Goal: Task Accomplishment & Management: Manage account settings

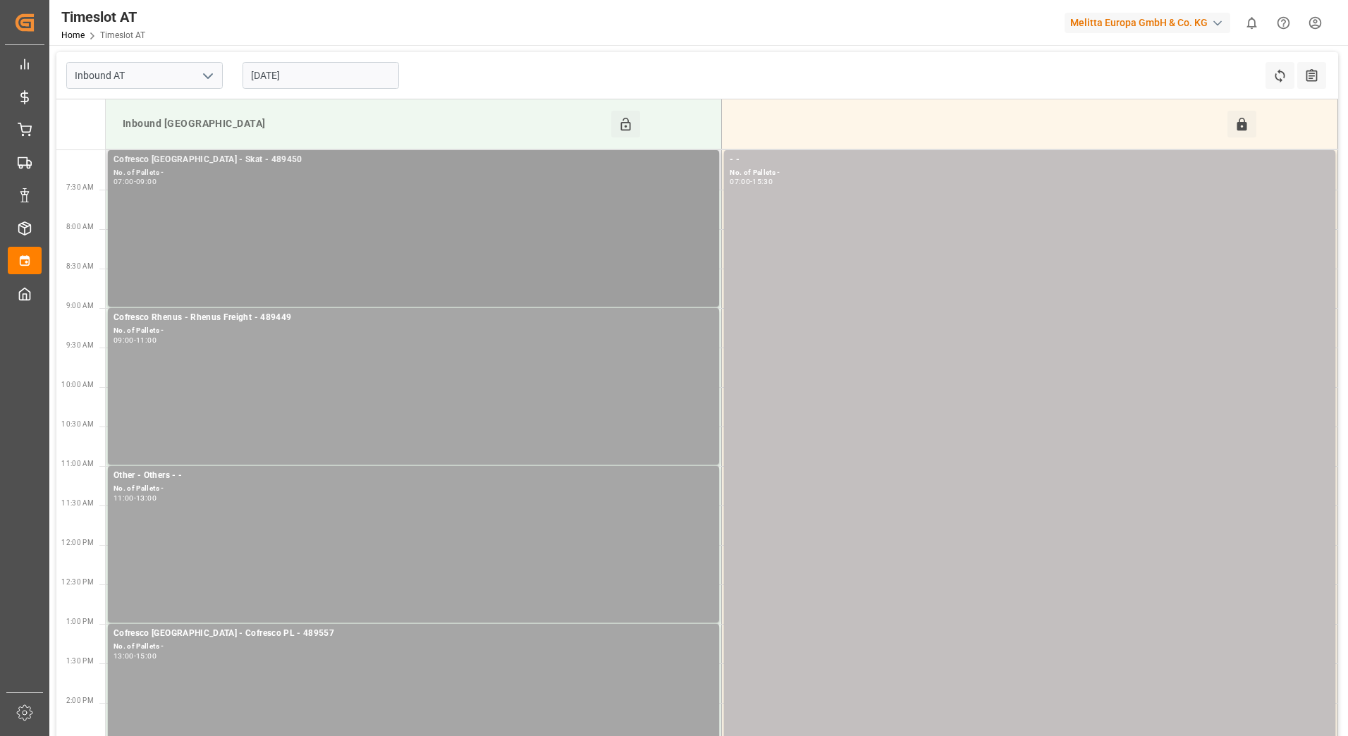
click at [335, 203] on div "Cofresco Poland - Skat - 489450 No. of Pallets - 07:00 - 09:00" at bounding box center [413, 228] width 600 height 151
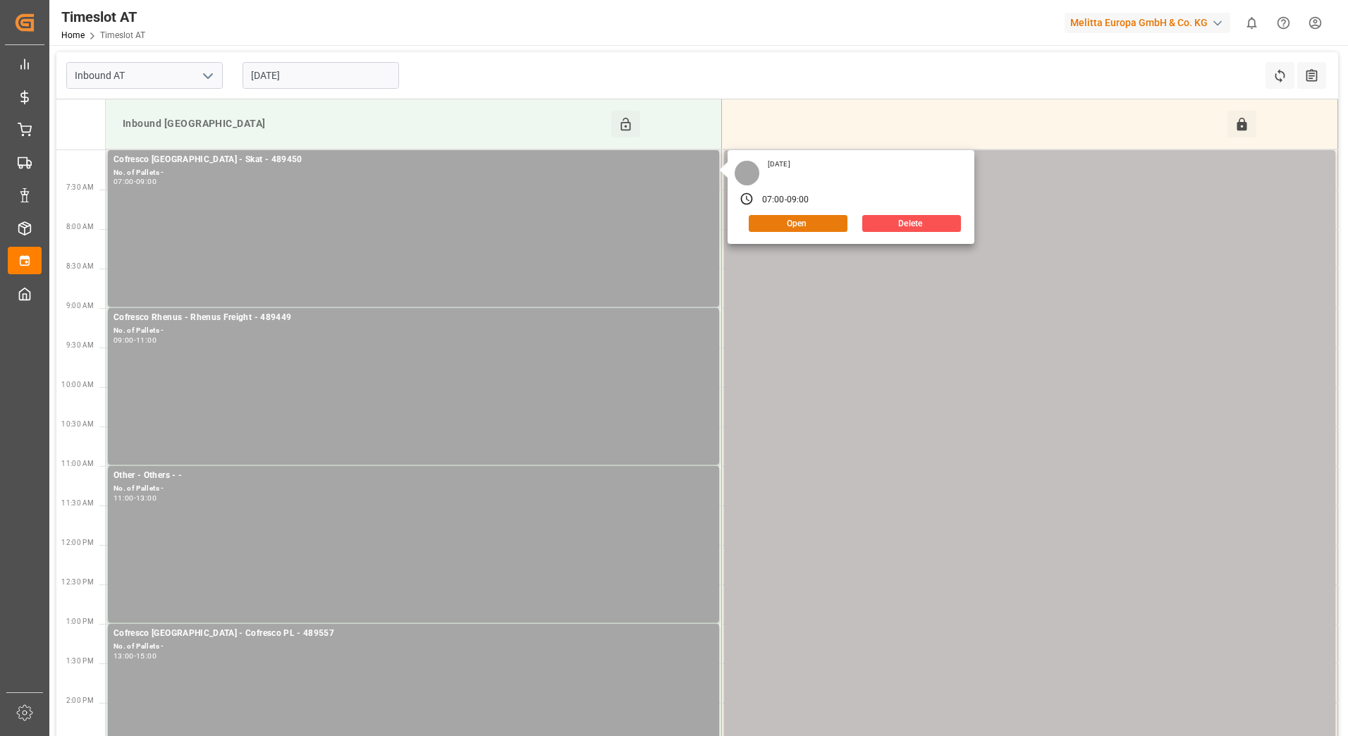
click at [772, 223] on button "Open" at bounding box center [798, 223] width 99 height 17
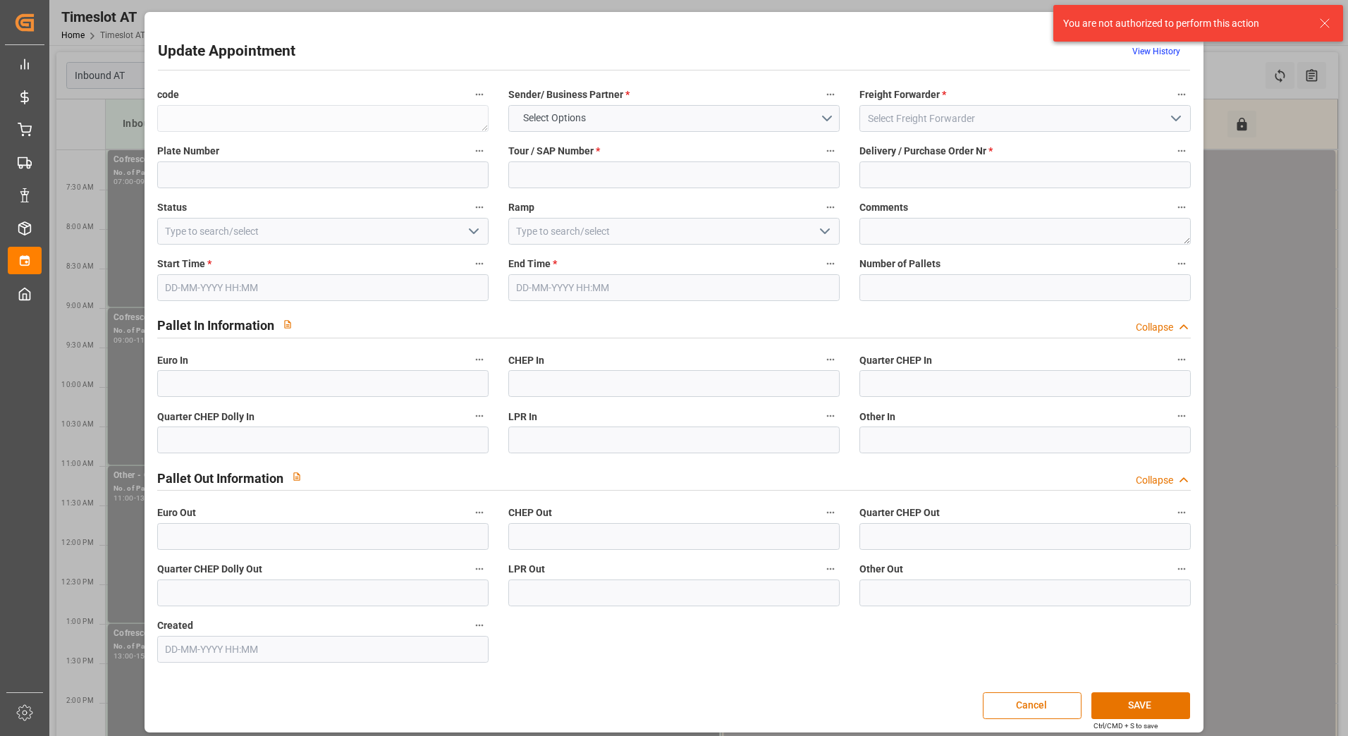
click at [474, 230] on icon "open menu" at bounding box center [473, 231] width 17 height 17
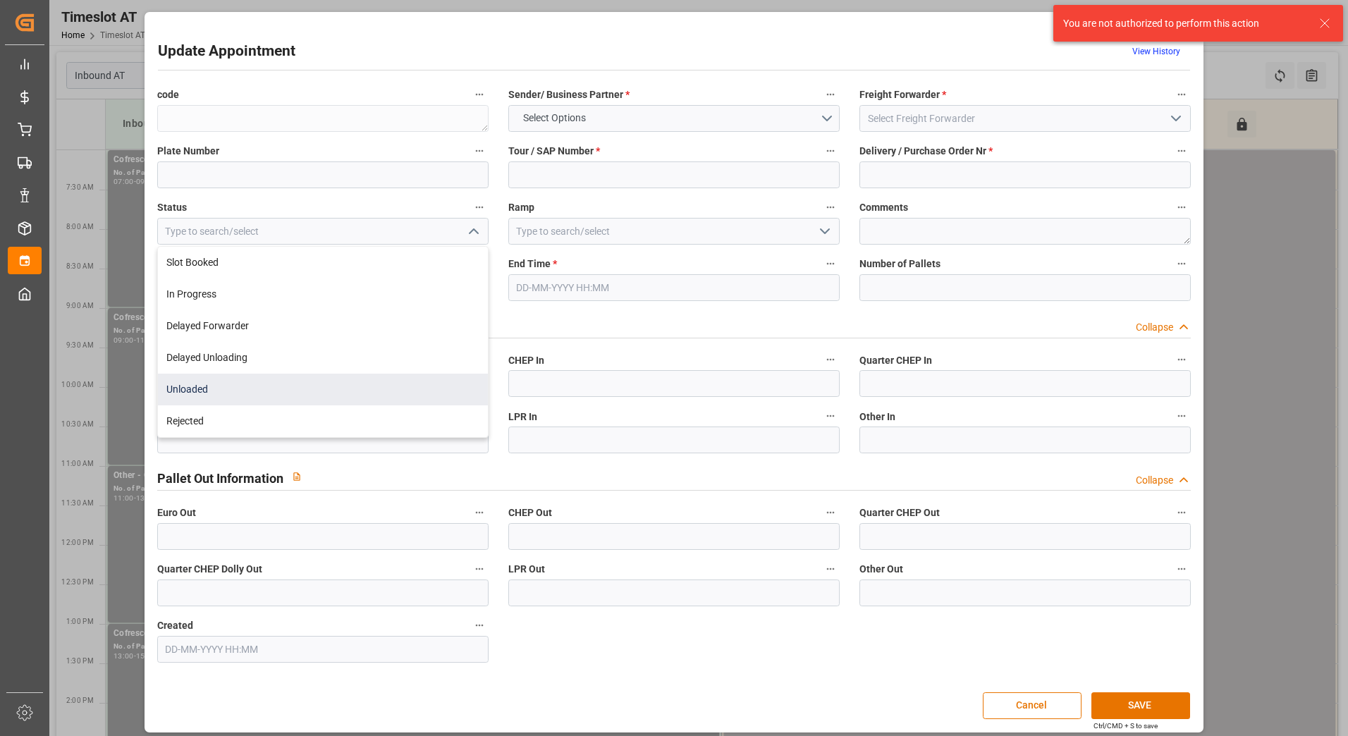
click at [402, 386] on div "Unloaded" at bounding box center [323, 390] width 330 height 32
type input "Unloaded"
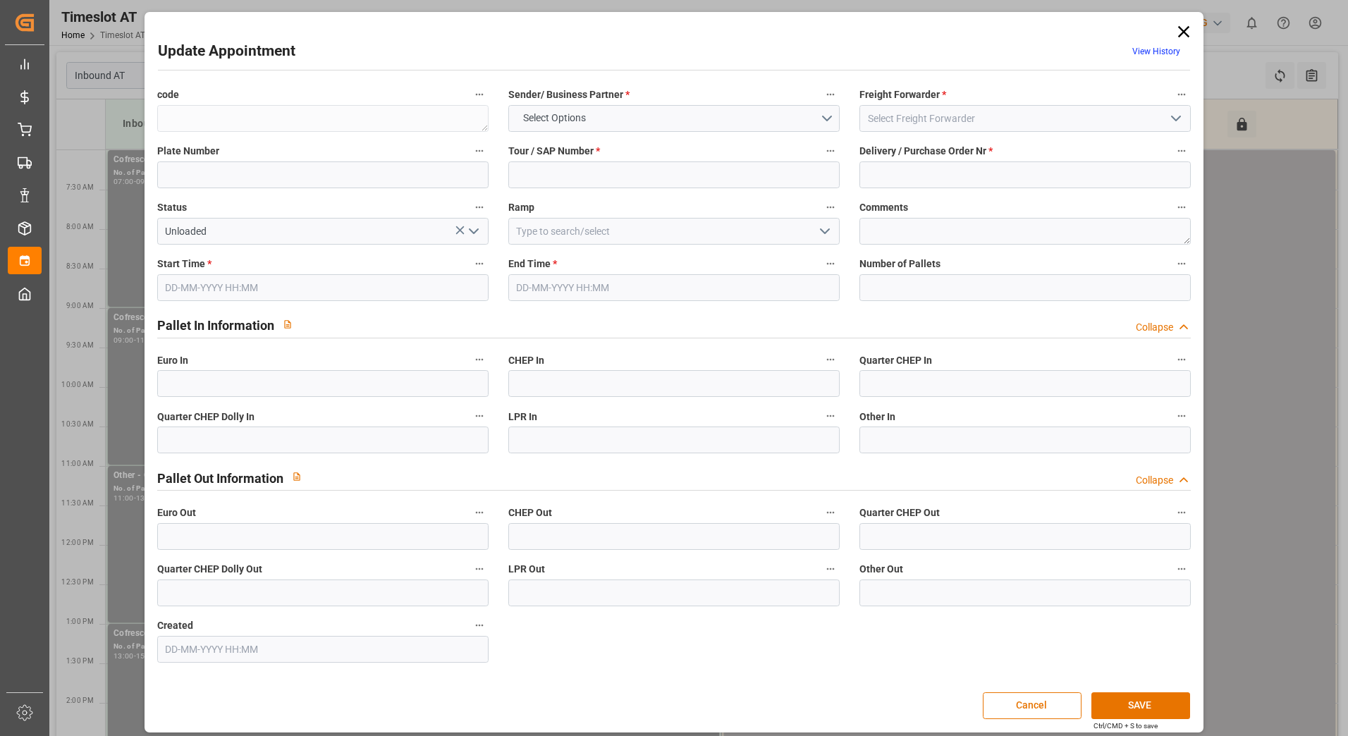
click at [1179, 27] on icon at bounding box center [1184, 32] width 20 height 20
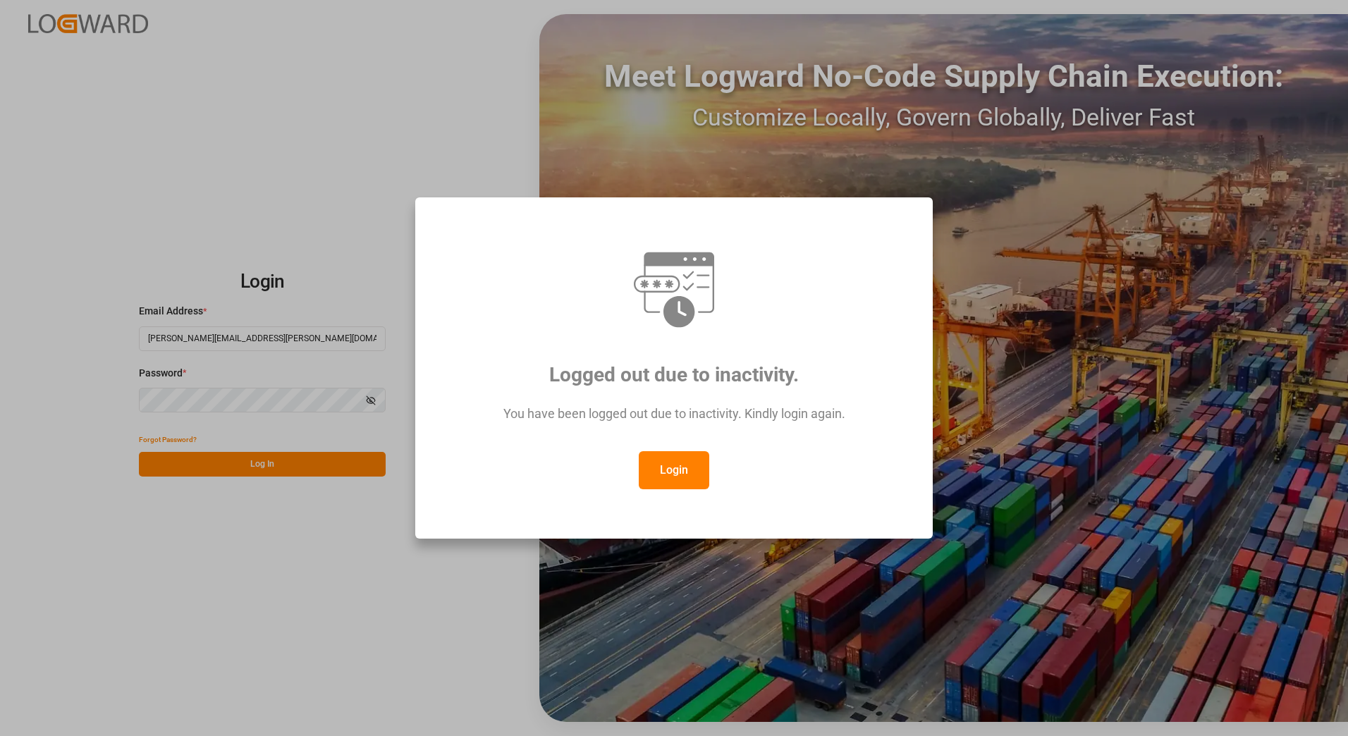
click at [668, 476] on button "Login" at bounding box center [674, 470] width 70 height 38
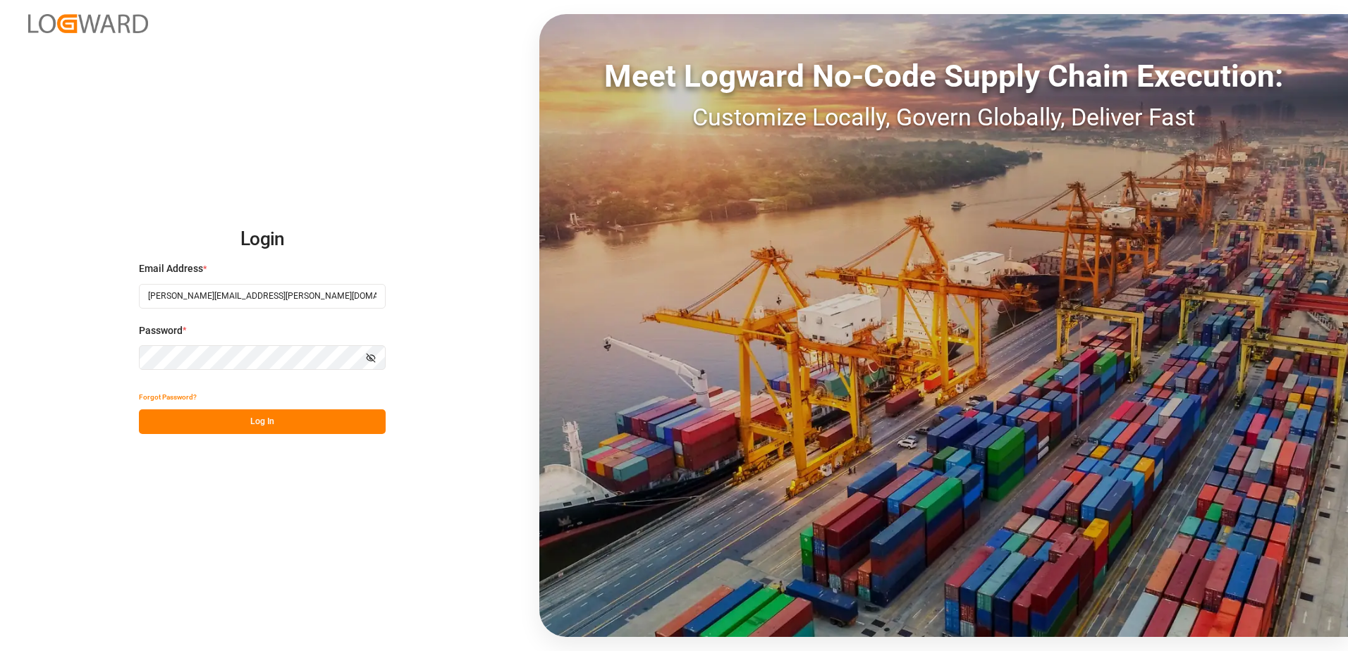
click at [269, 426] on button "Log In" at bounding box center [262, 422] width 247 height 25
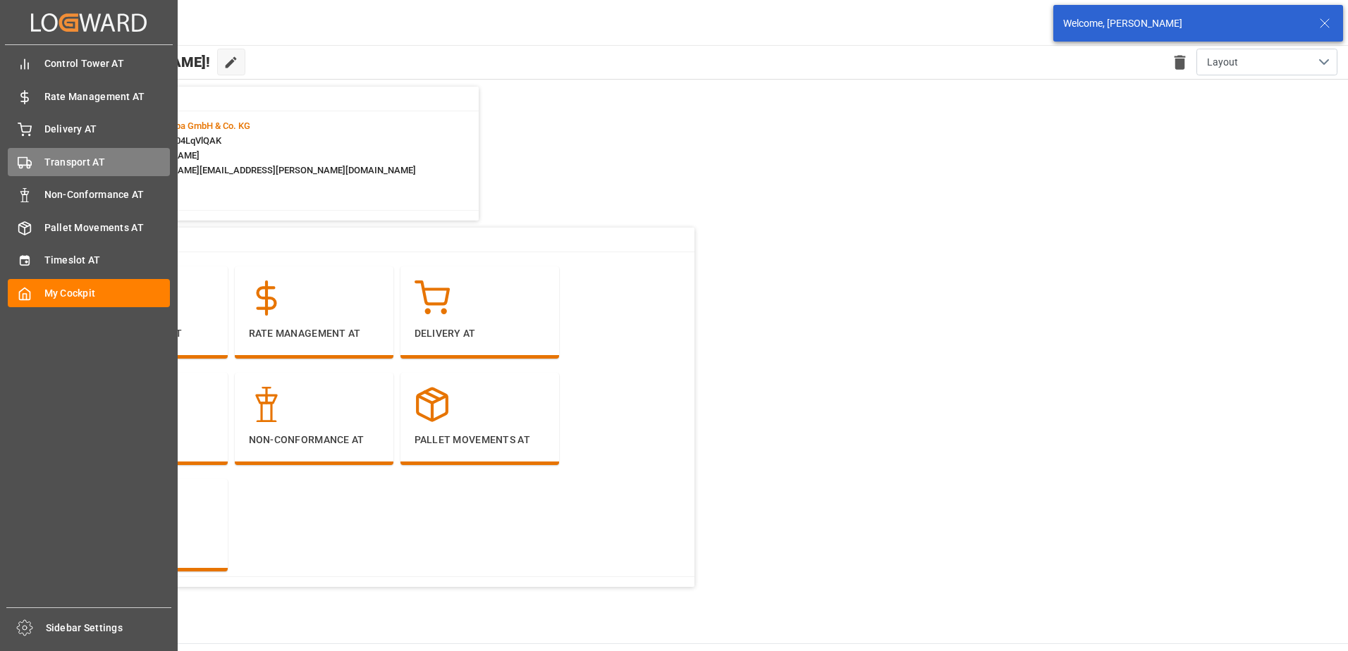
click at [40, 159] on div "Transport AT Transport AT" at bounding box center [89, 161] width 162 height 27
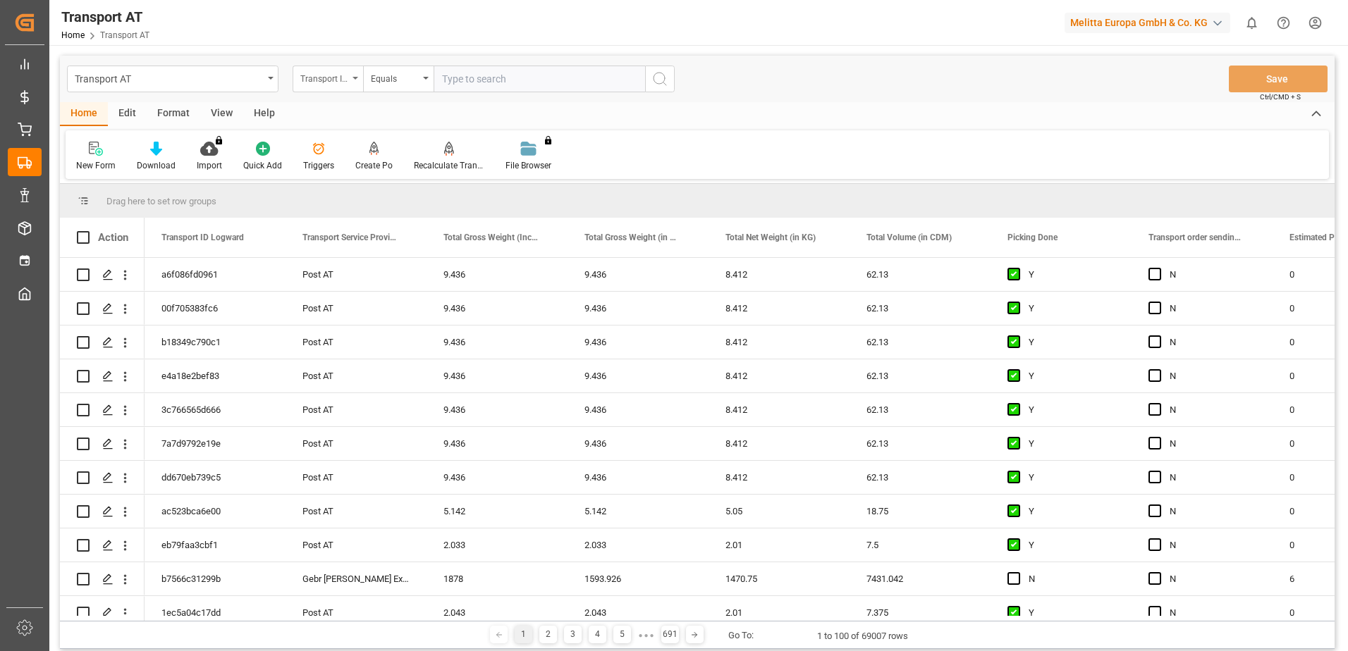
click at [339, 80] on div "Transport ID Logward" at bounding box center [324, 77] width 48 height 16
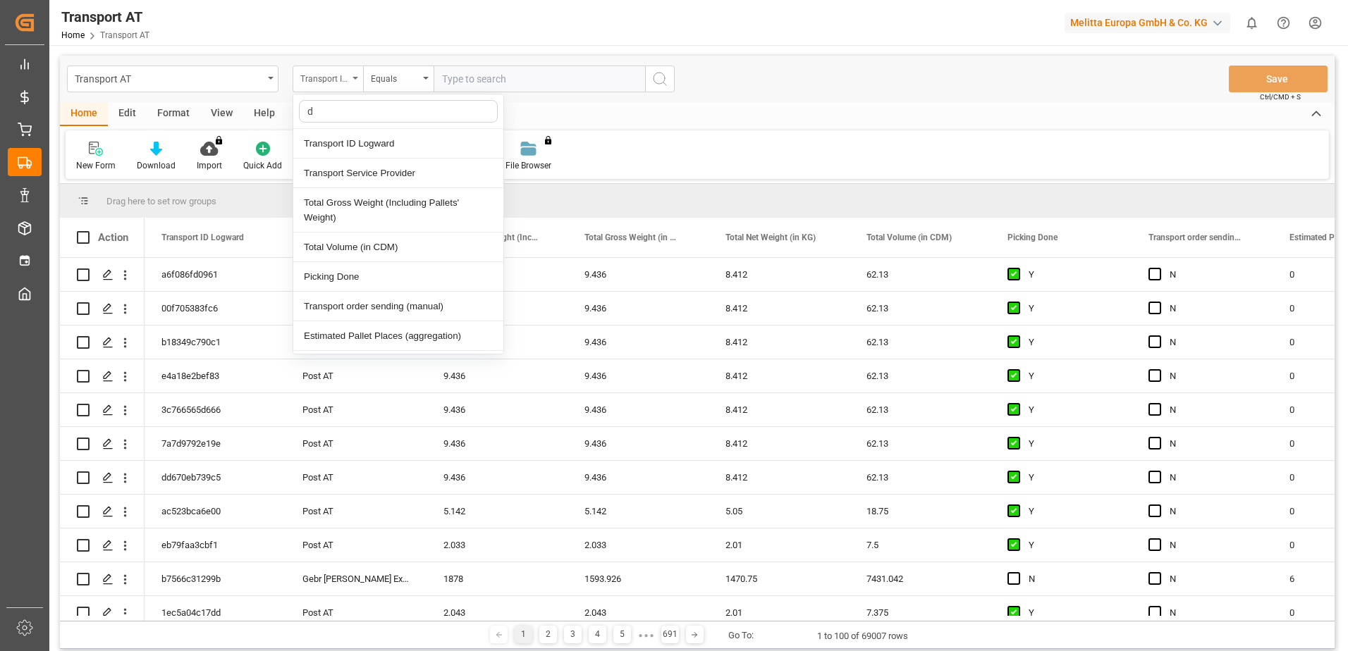
type input "do"
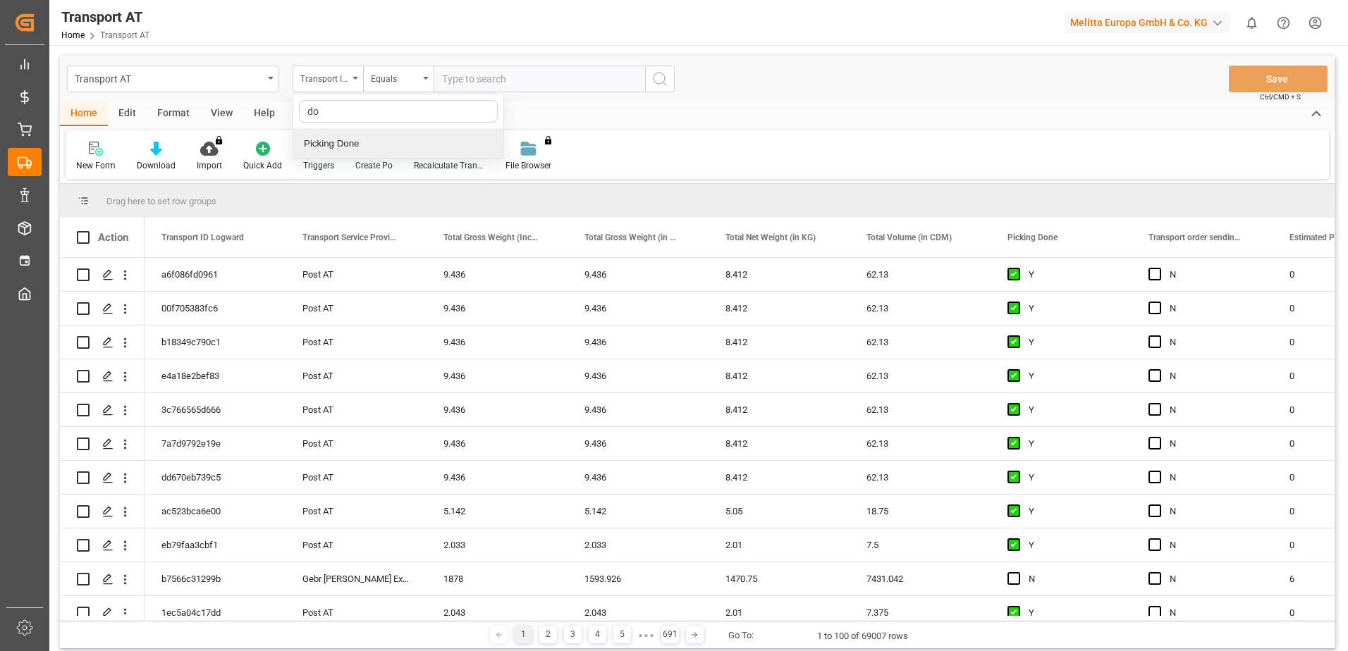
click at [350, 142] on div "Picking Done" at bounding box center [398, 144] width 210 height 30
click at [480, 83] on input "text" at bounding box center [539, 79] width 211 height 27
type input "Y"
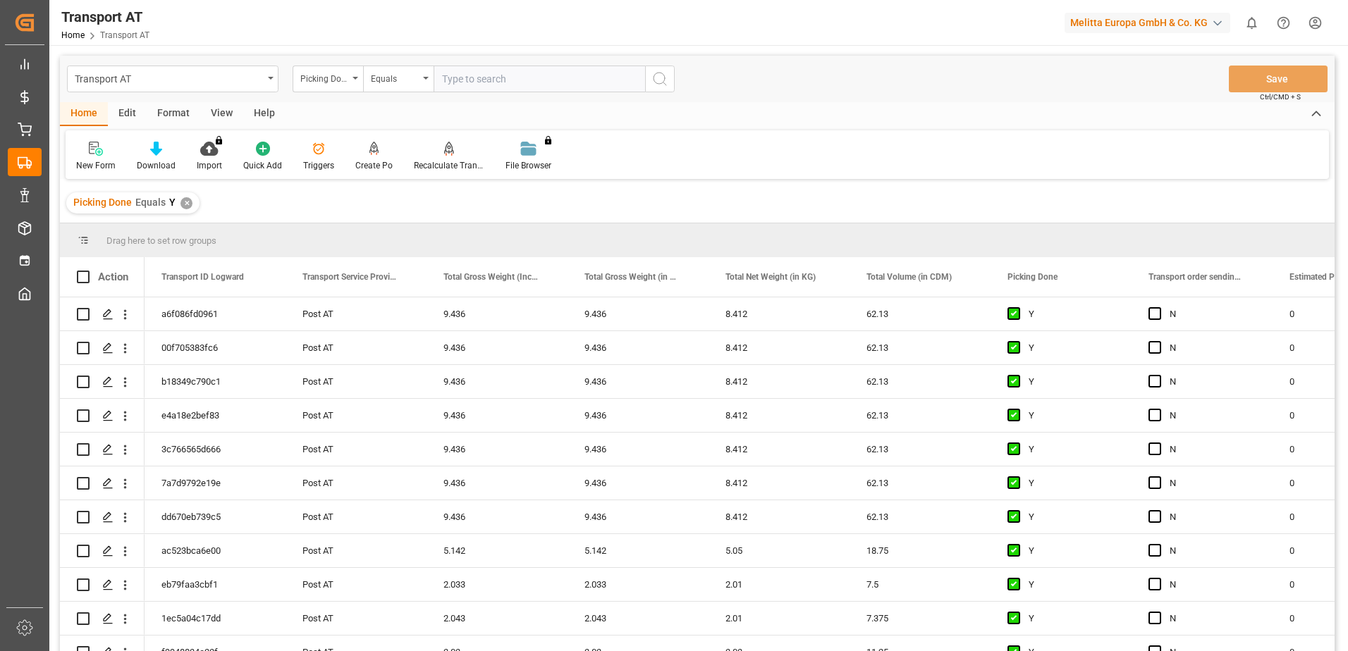
click at [358, 79] on div "Picking Done" at bounding box center [328, 79] width 70 height 27
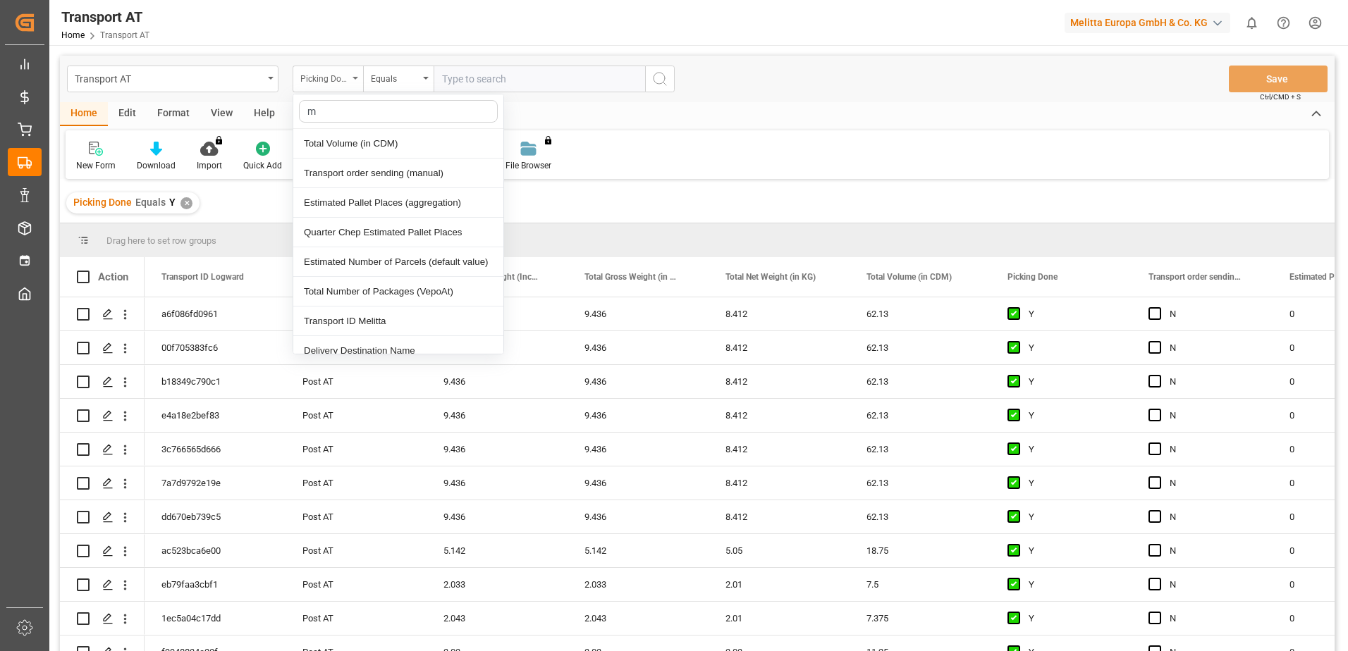
type input "ma"
click at [358, 143] on div "Transport order sending (manual)" at bounding box center [398, 144] width 210 height 30
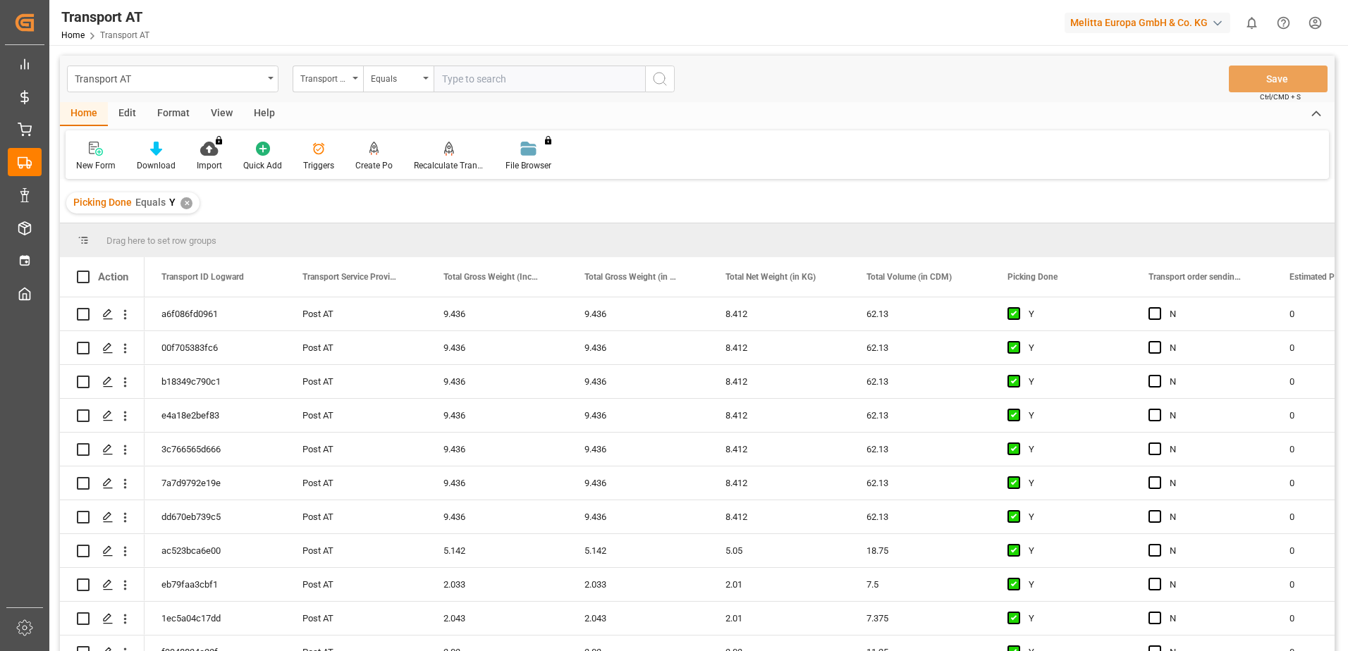
click at [479, 81] on input "text" at bounding box center [539, 79] width 211 height 27
type input "B"
type input "N"
click at [343, 77] on div "Transport order sending (manual)" at bounding box center [324, 77] width 48 height 16
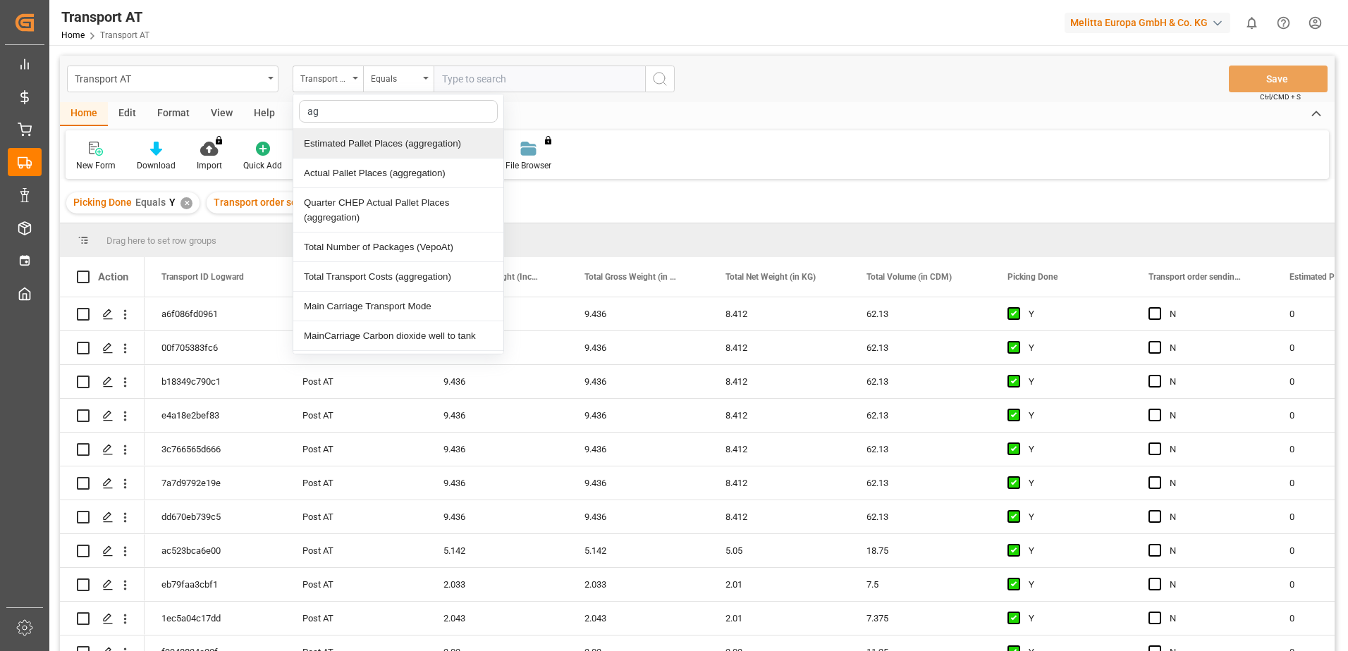
type input "agg"
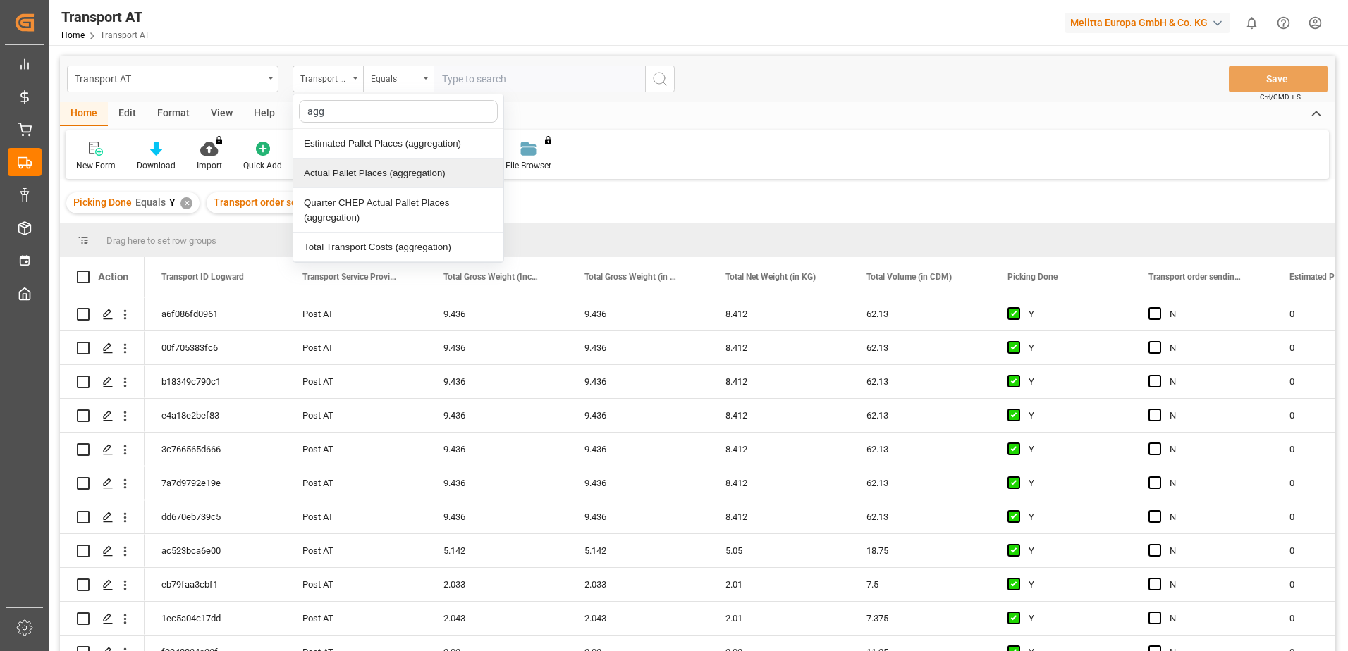
click at [374, 171] on div "Actual Pallet Places (aggregation)" at bounding box center [398, 174] width 210 height 30
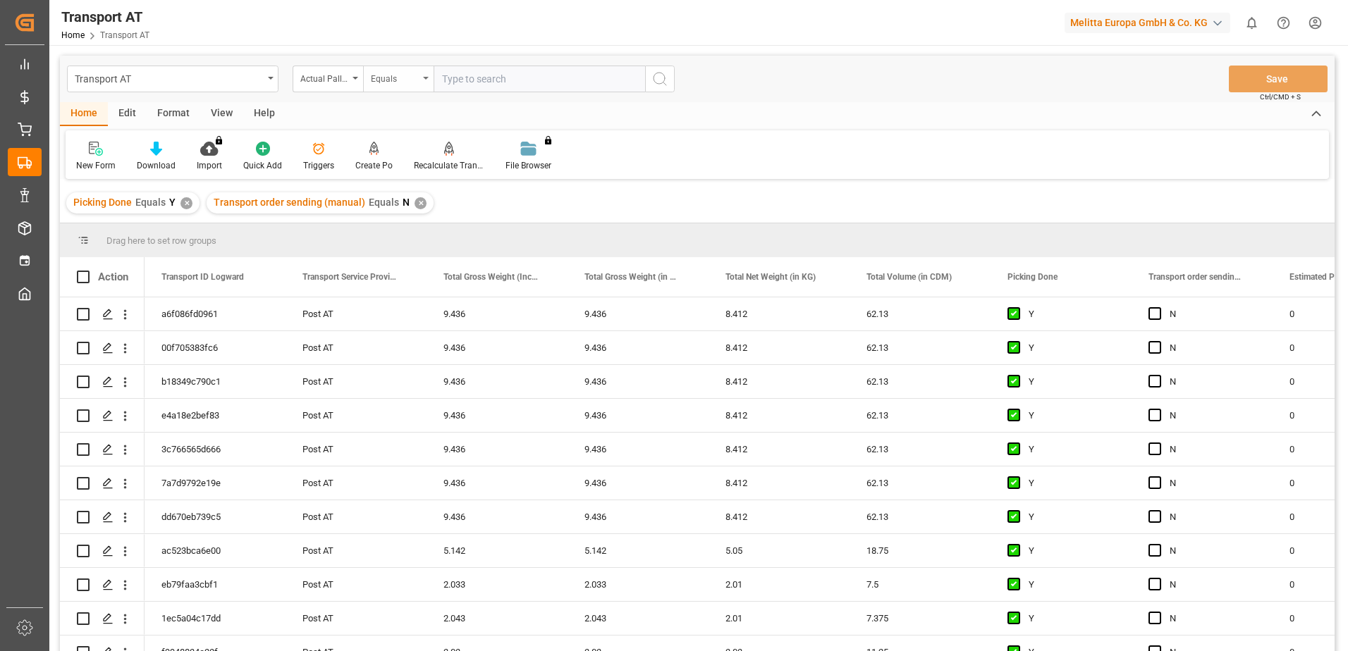
click at [419, 83] on div "Equals" at bounding box center [398, 79] width 70 height 27
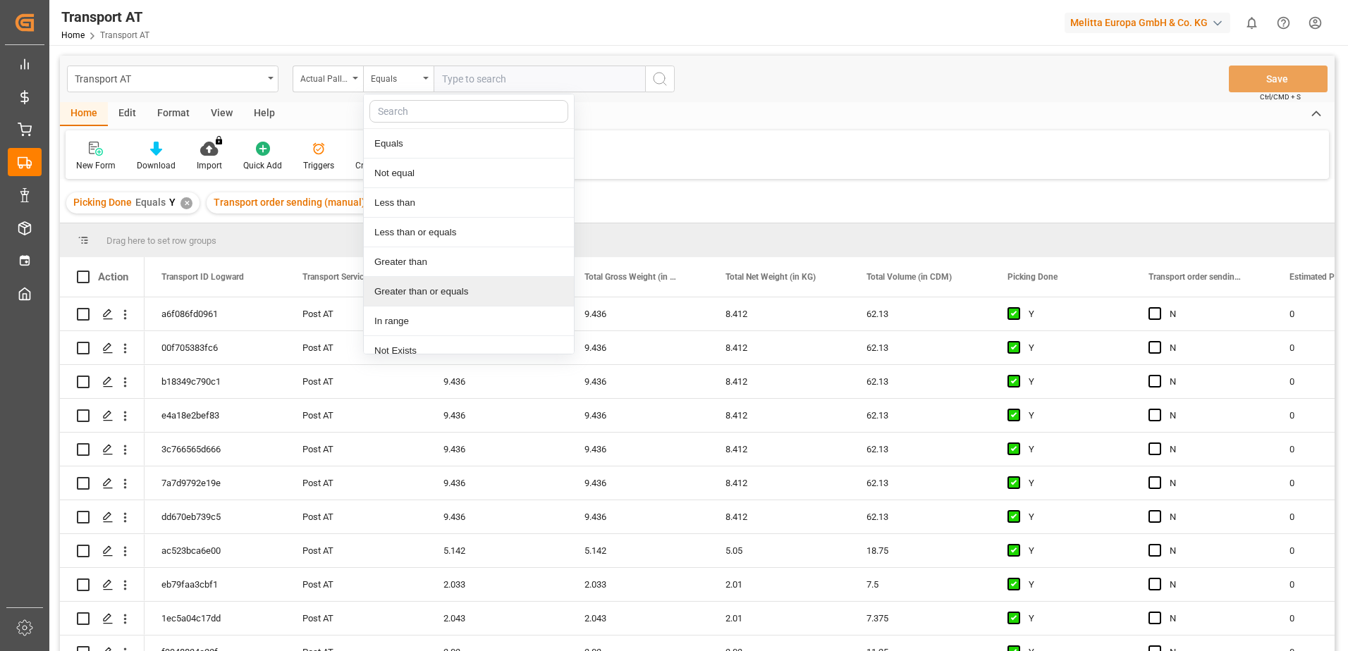
click at [429, 292] on div "Greater than or equals" at bounding box center [469, 292] width 210 height 30
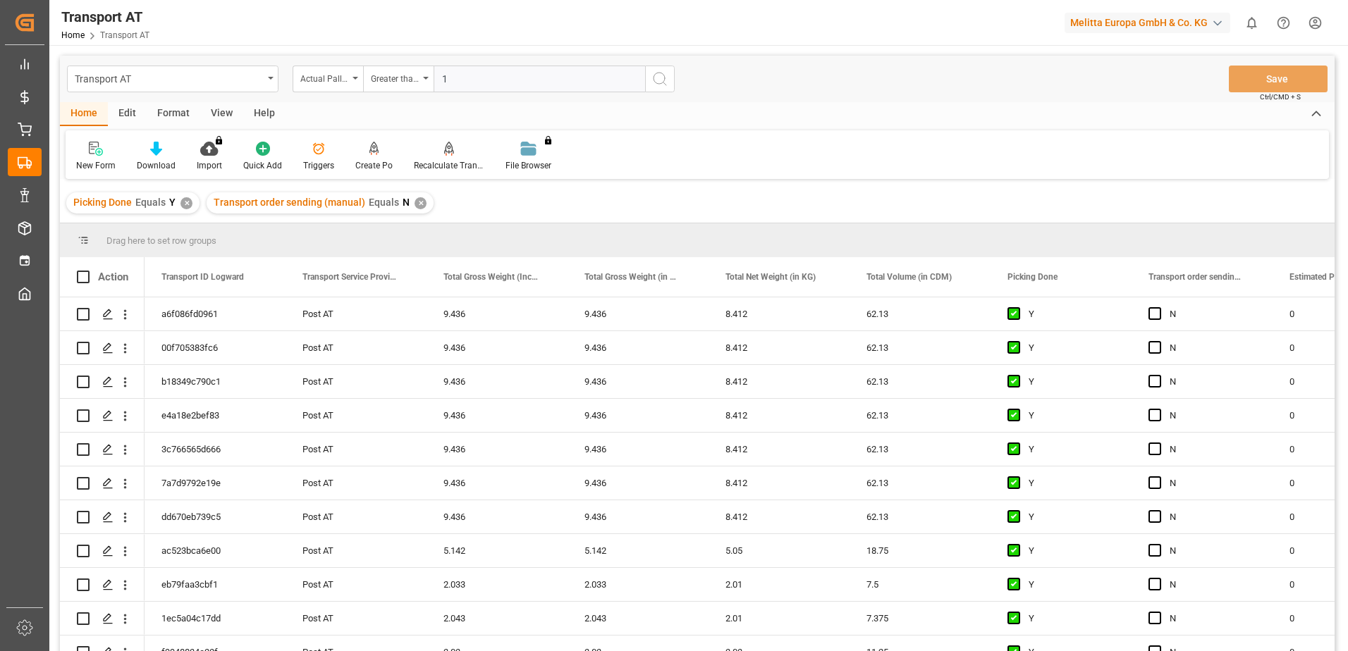
type input "1"
click at [664, 81] on circle "search button" at bounding box center [658, 78] width 11 height 11
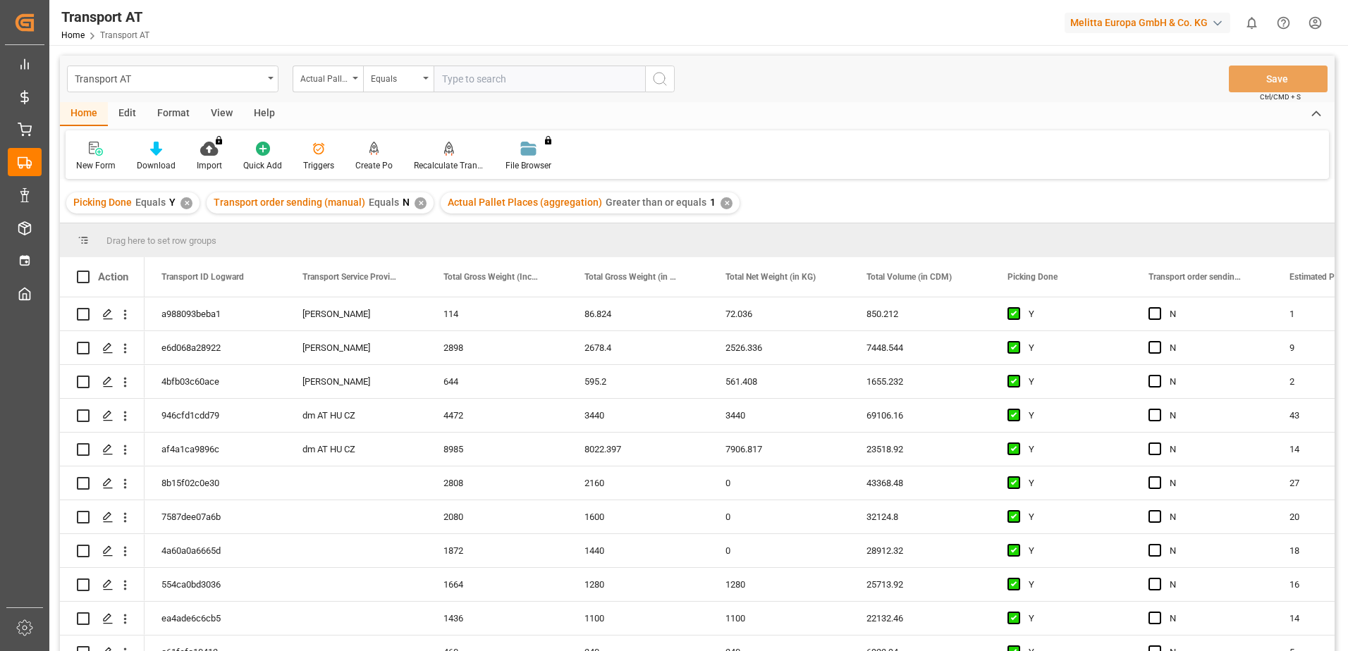
click at [226, 110] on div "View" at bounding box center [221, 114] width 43 height 24
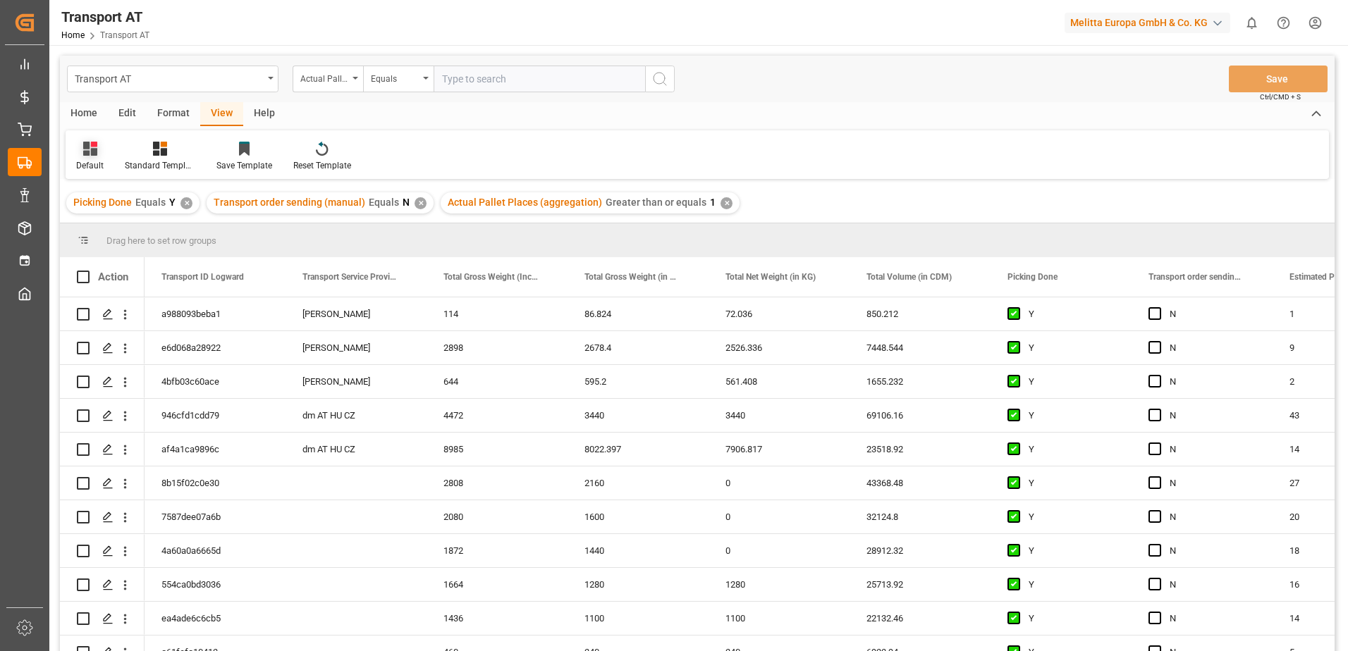
click at [84, 155] on icon at bounding box center [90, 149] width 14 height 14
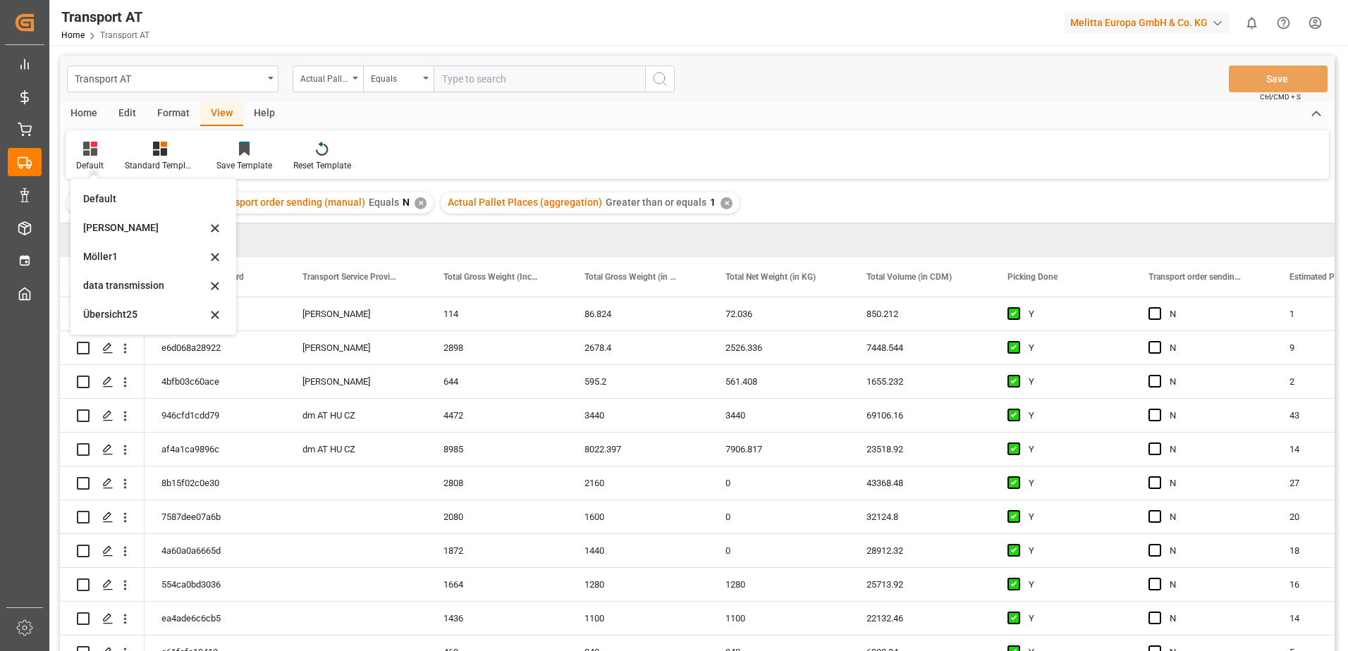
click at [136, 285] on div "data transmission" at bounding box center [144, 285] width 123 height 15
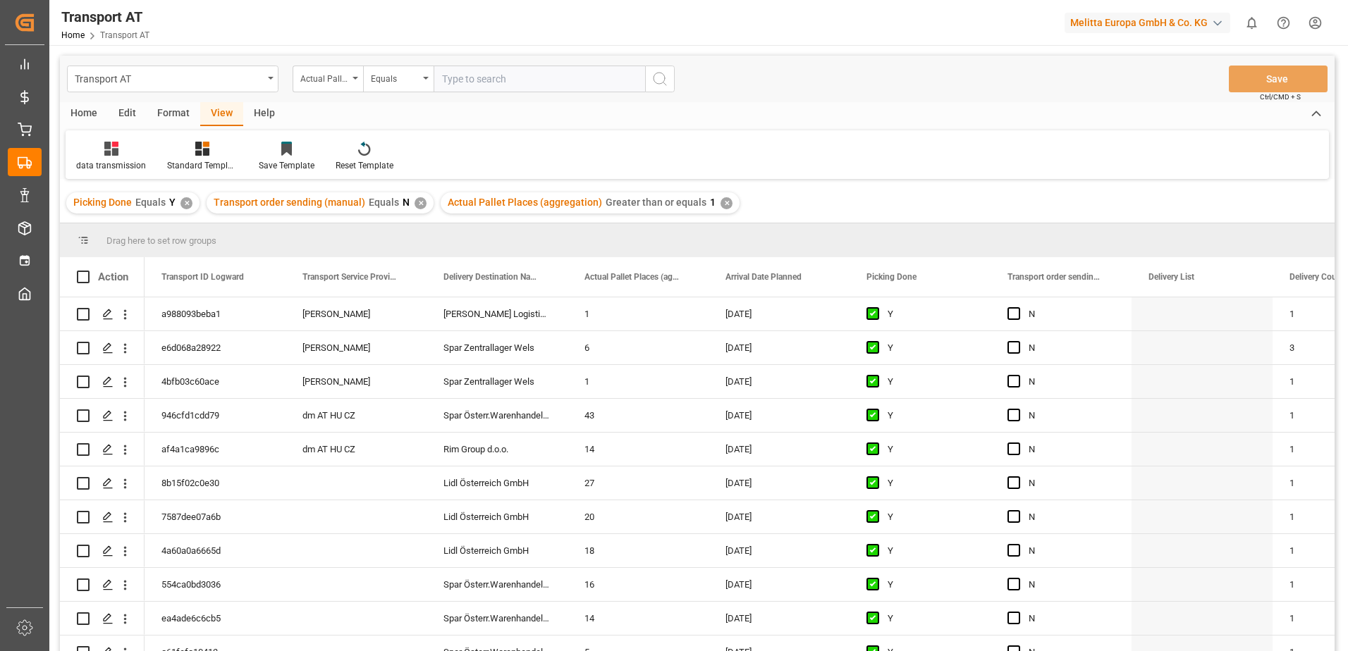
click at [136, 285] on div "Action" at bounding box center [102, 276] width 85 height 39
click at [1016, 382] on span "Press SPACE to select this row." at bounding box center [1013, 381] width 13 height 13
click at [1018, 375] on input "Press SPACE to select this row." at bounding box center [1018, 375] width 0 height 0
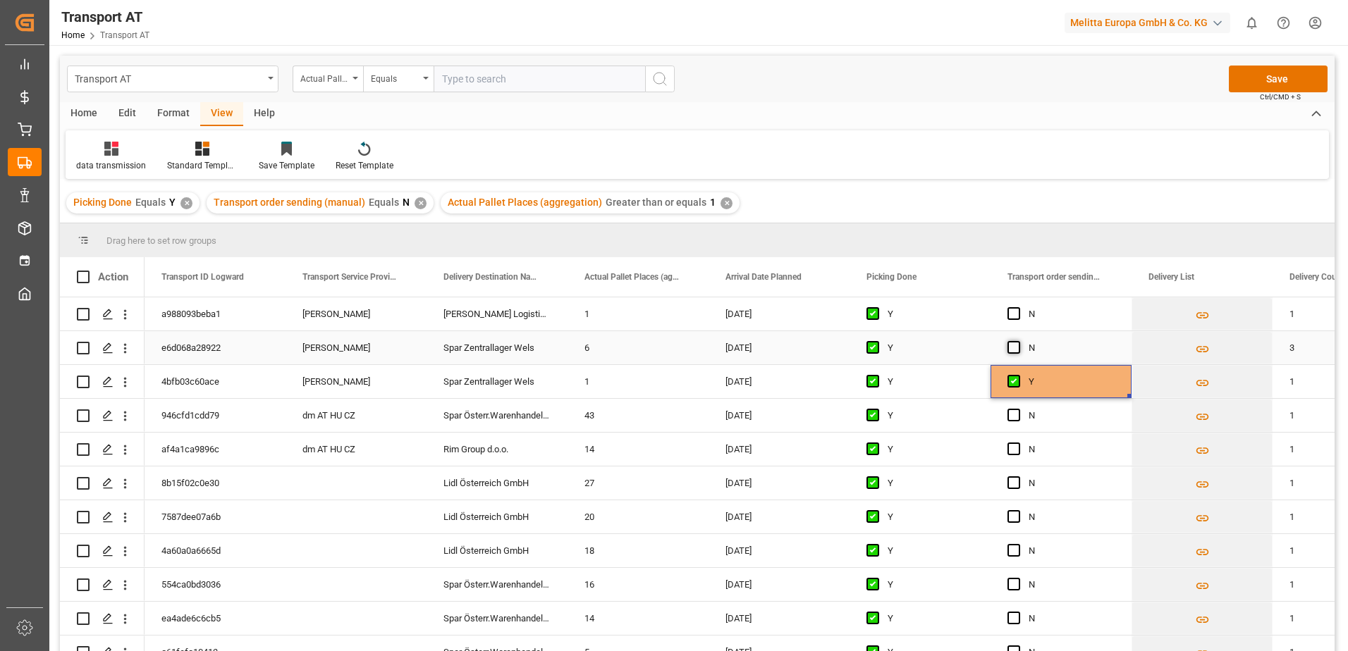
click at [1016, 348] on span "Press SPACE to select this row." at bounding box center [1013, 347] width 13 height 13
click at [1018, 341] on input "Press SPACE to select this row." at bounding box center [1018, 341] width 0 height 0
click at [1015, 310] on span "Press SPACE to select this row." at bounding box center [1013, 313] width 13 height 13
click at [1018, 307] on input "Press SPACE to select this row." at bounding box center [1018, 307] width 0 height 0
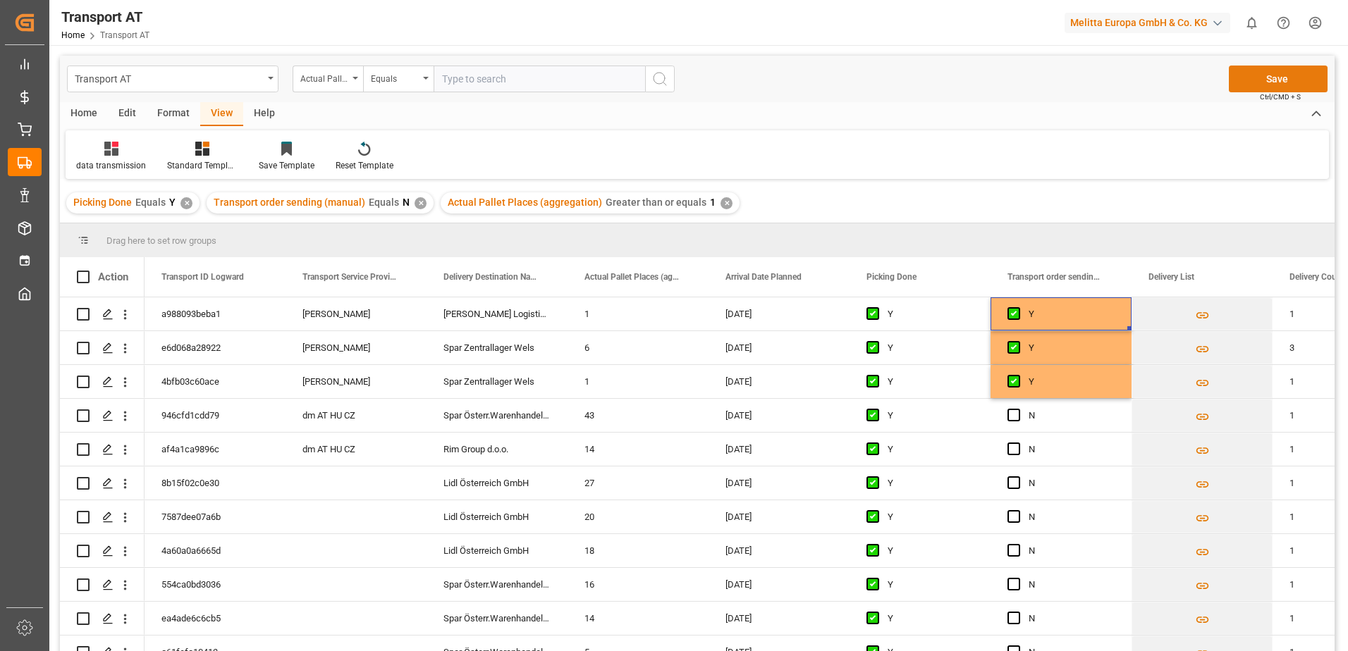
click at [1262, 76] on button "Save" at bounding box center [1278, 79] width 99 height 27
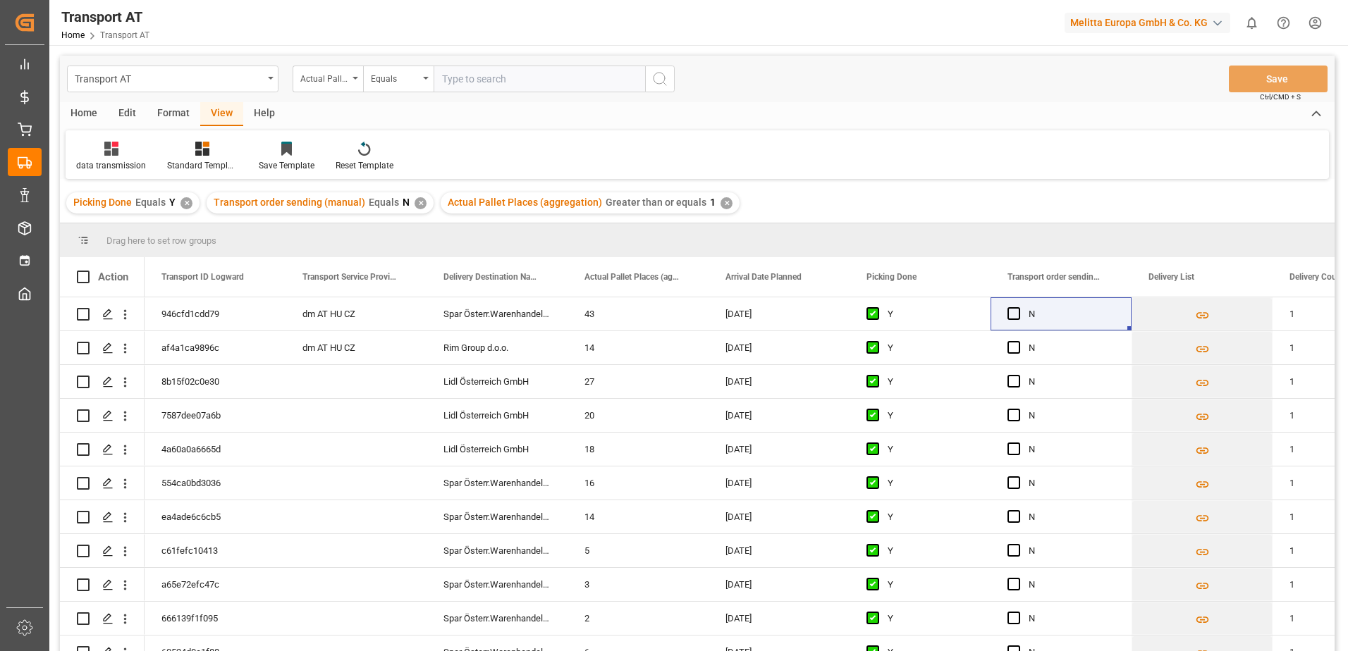
click at [720, 202] on div "✕" at bounding box center [726, 203] width 12 height 12
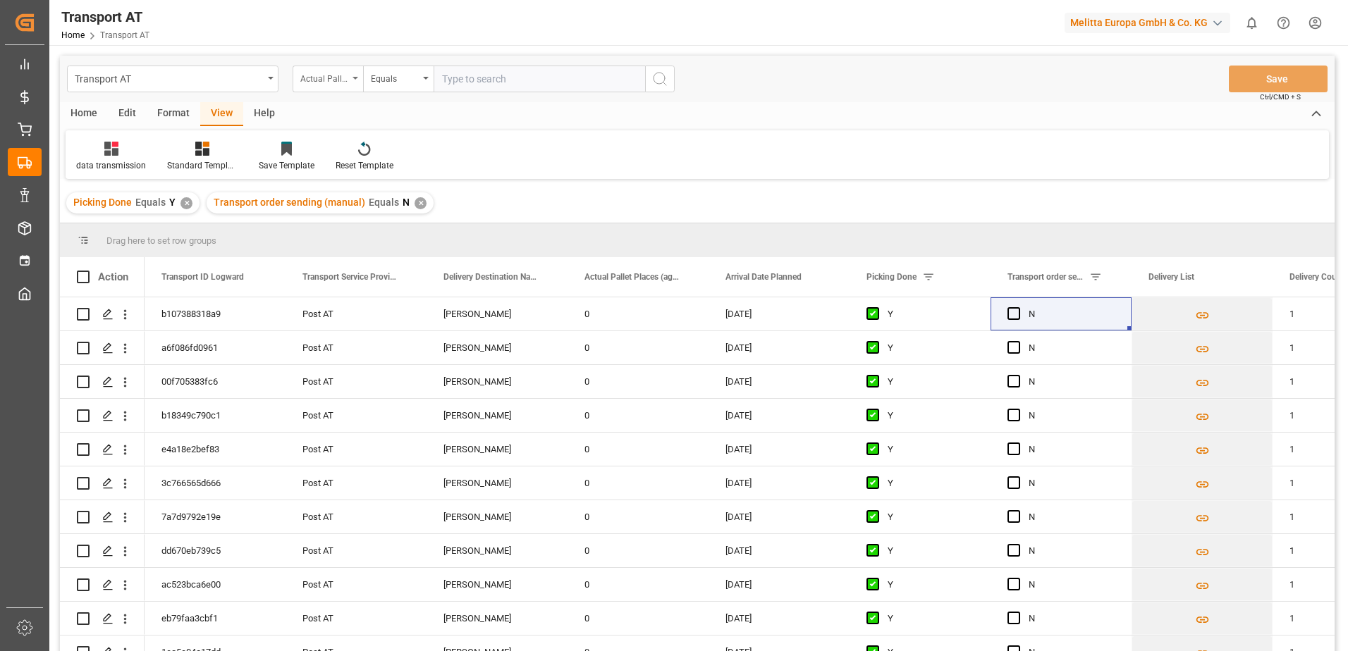
click at [357, 78] on icon "open menu" at bounding box center [355, 78] width 6 height 3
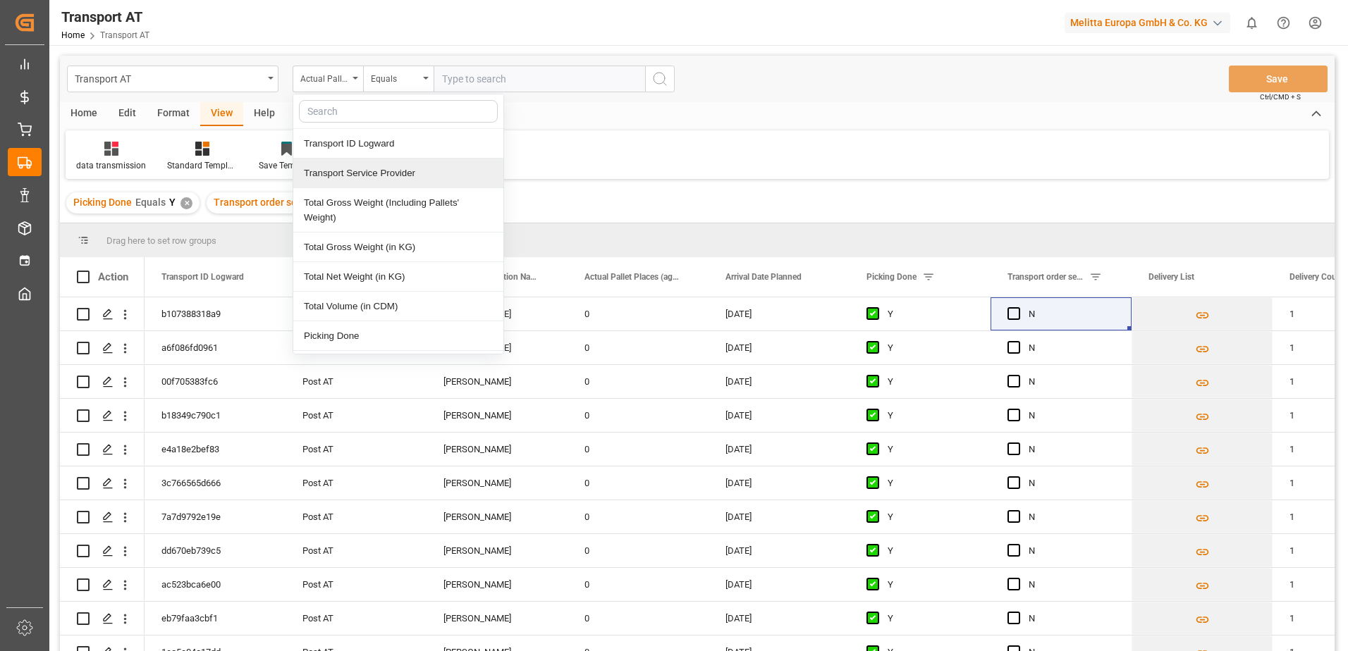
click at [362, 171] on div "Transport Service Provider" at bounding box center [398, 174] width 210 height 30
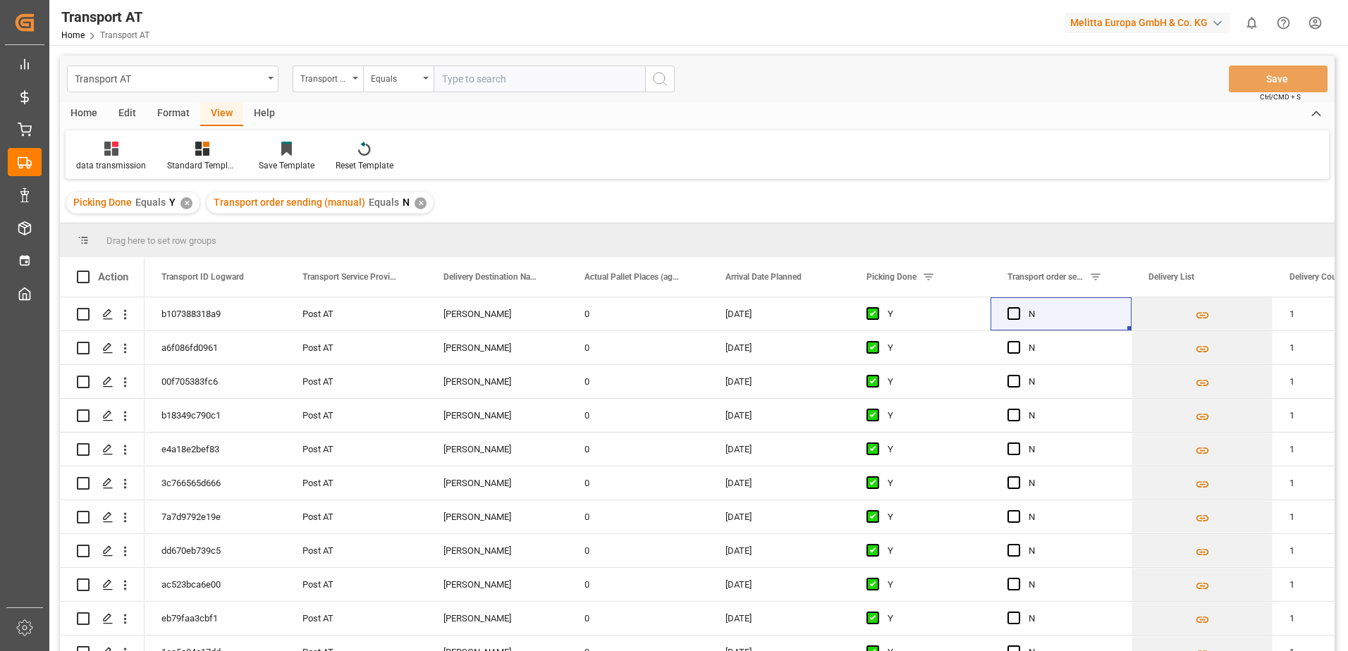
click at [508, 80] on input "text" at bounding box center [539, 79] width 211 height 27
type input "gebr [PERSON_NAME] export"
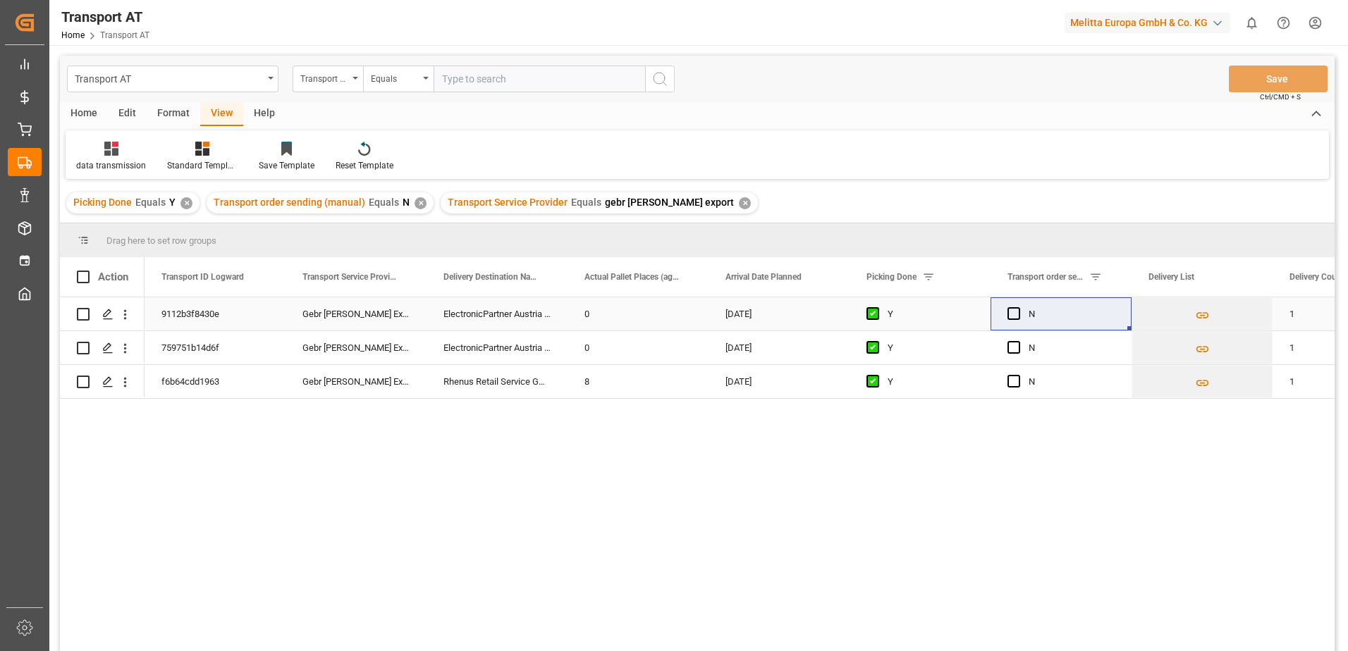
click at [602, 312] on div "0" at bounding box center [637, 313] width 141 height 33
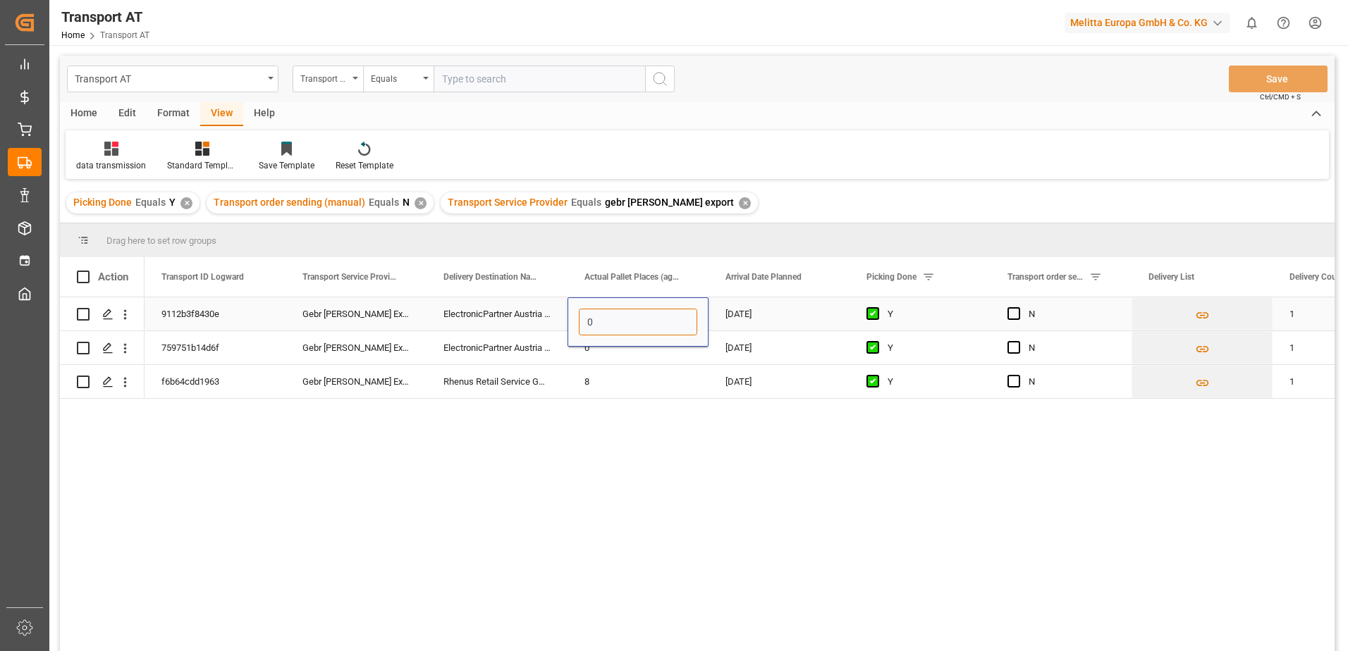
click at [601, 321] on input "0" at bounding box center [638, 322] width 118 height 27
type input "1"
click at [1014, 315] on span "Press SPACE to select this row." at bounding box center [1013, 313] width 13 height 13
click at [1018, 307] on input "Press SPACE to select this row." at bounding box center [1018, 307] width 0 height 0
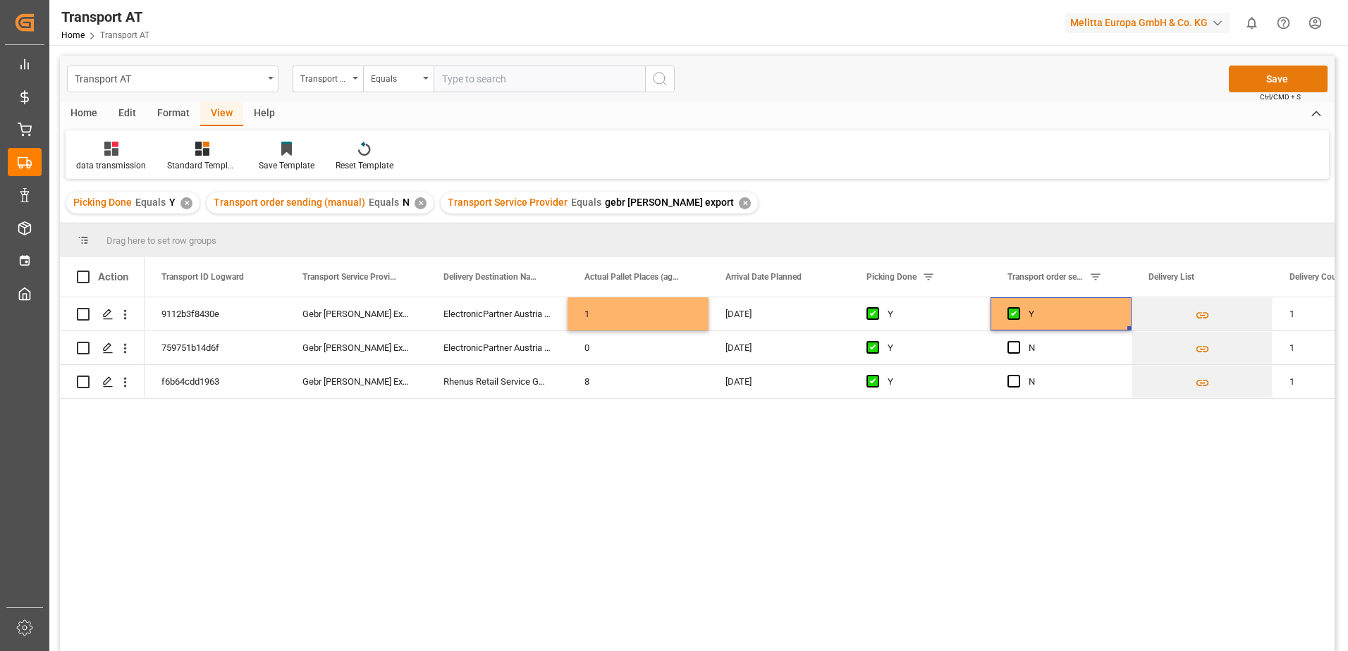
click at [1273, 74] on button "Save" at bounding box center [1278, 79] width 99 height 27
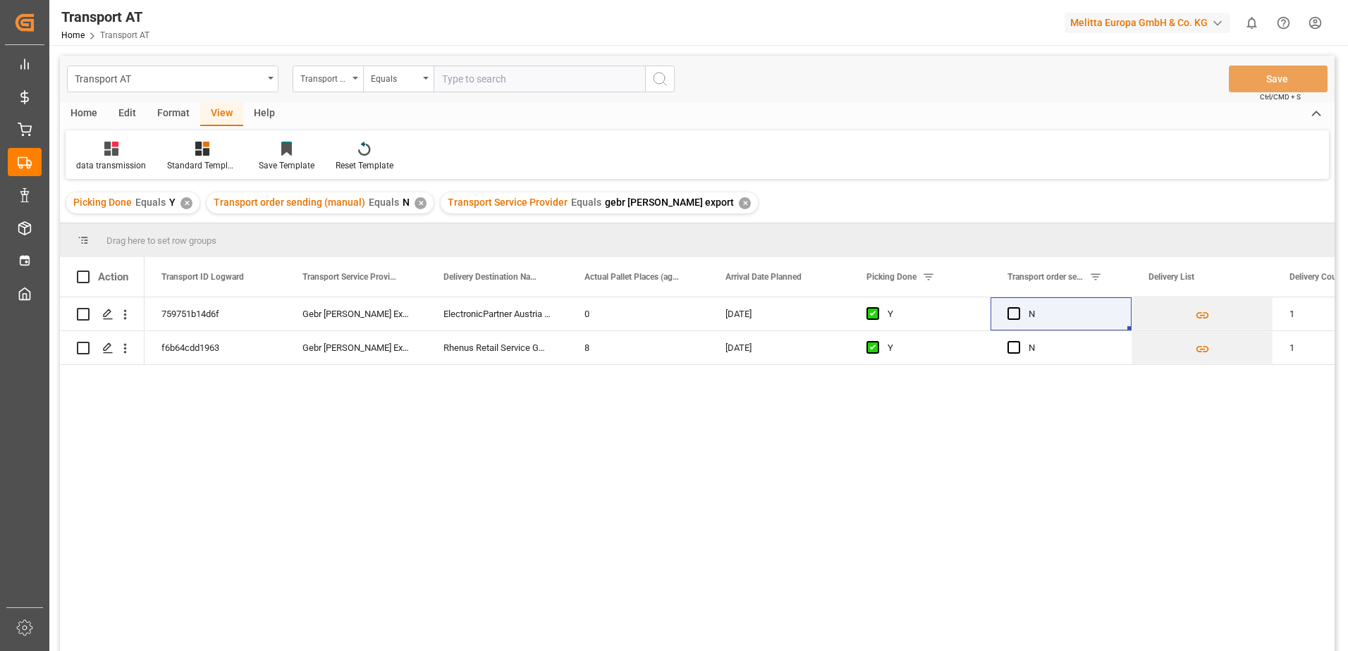
click at [739, 204] on div "✕" at bounding box center [745, 203] width 12 height 12
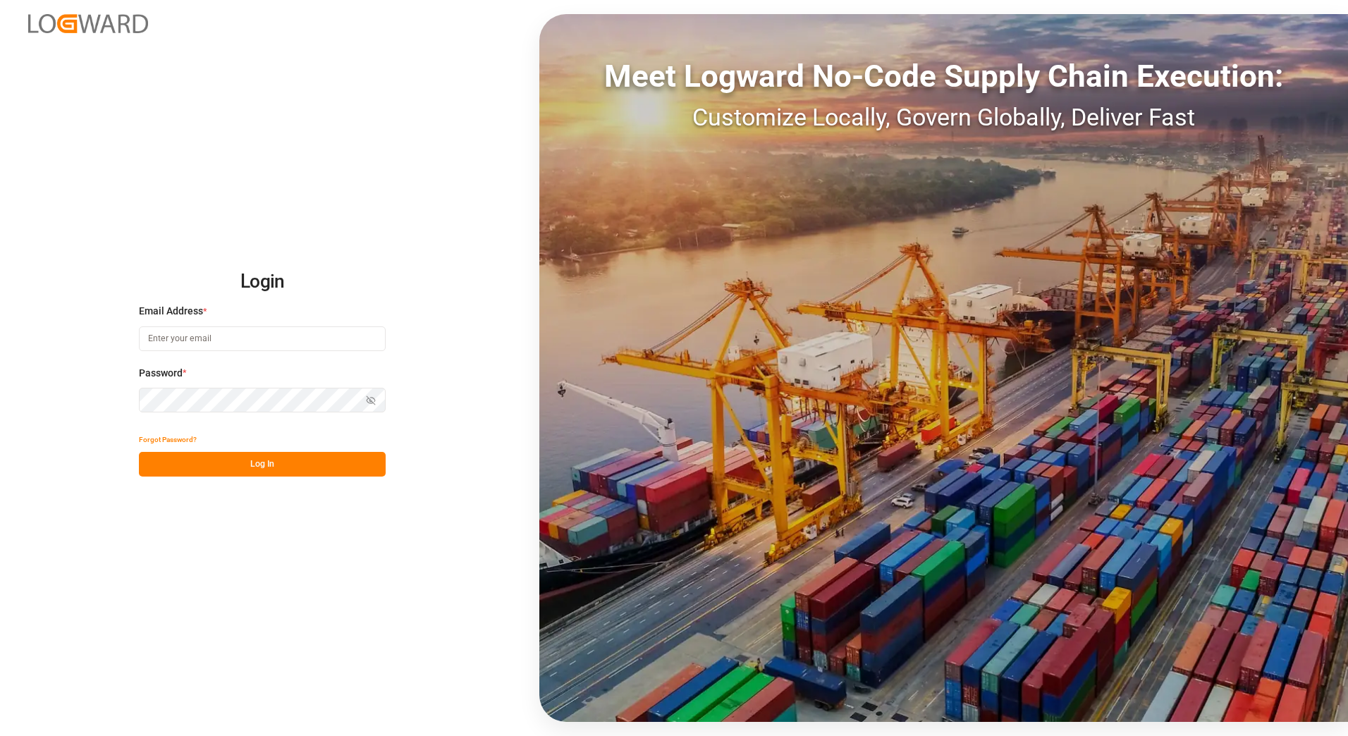
type input "anton.moeller@melitta.at"
click at [273, 462] on button "Log In" at bounding box center [262, 464] width 247 height 25
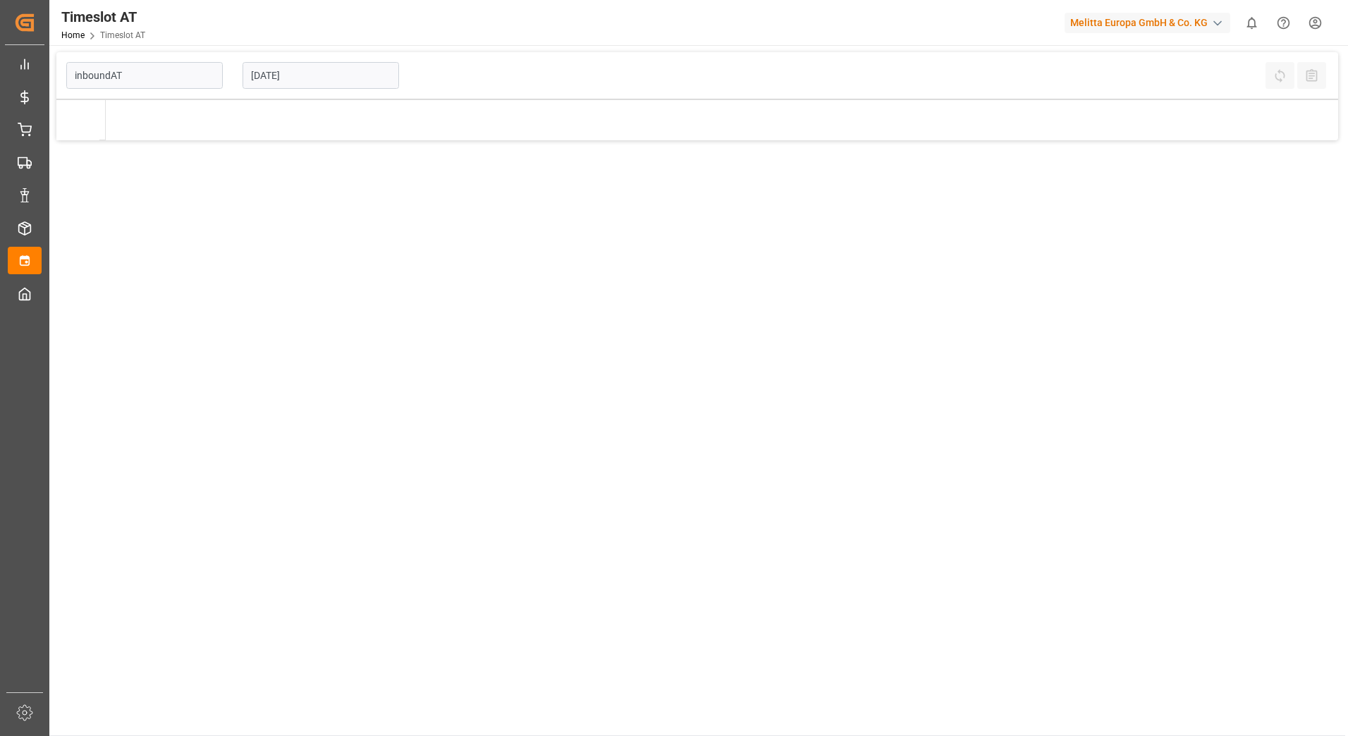
type input "Inbound AT"
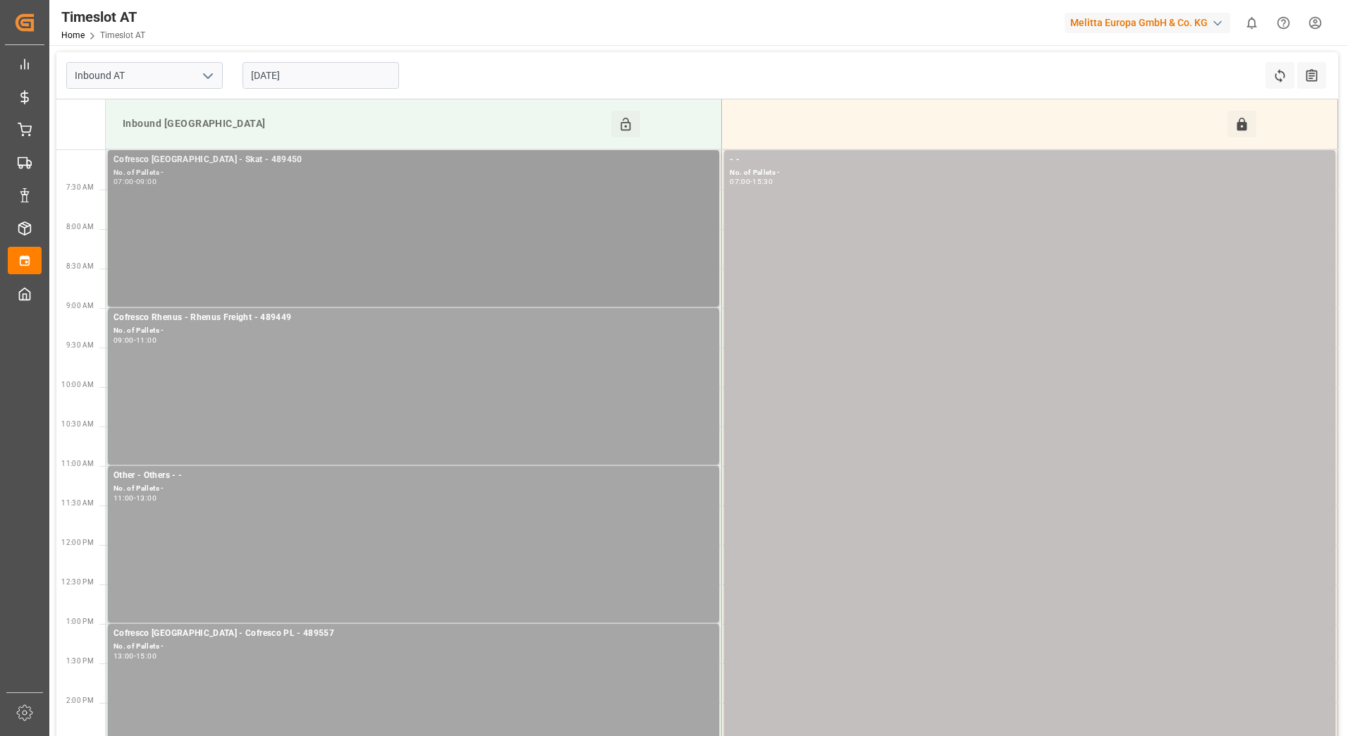
click at [260, 183] on div "07:00 - 09:00" at bounding box center [413, 182] width 600 height 8
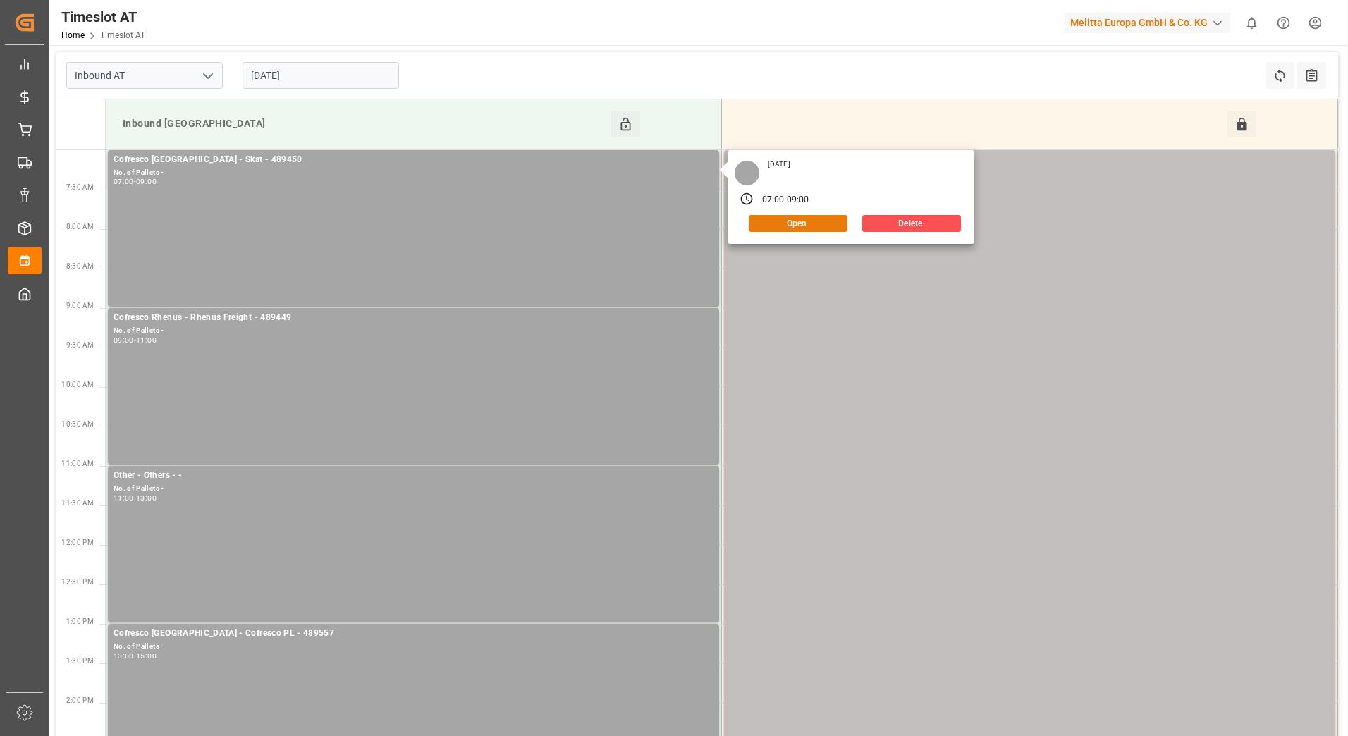
click at [808, 223] on button "Open" at bounding box center [798, 223] width 99 height 17
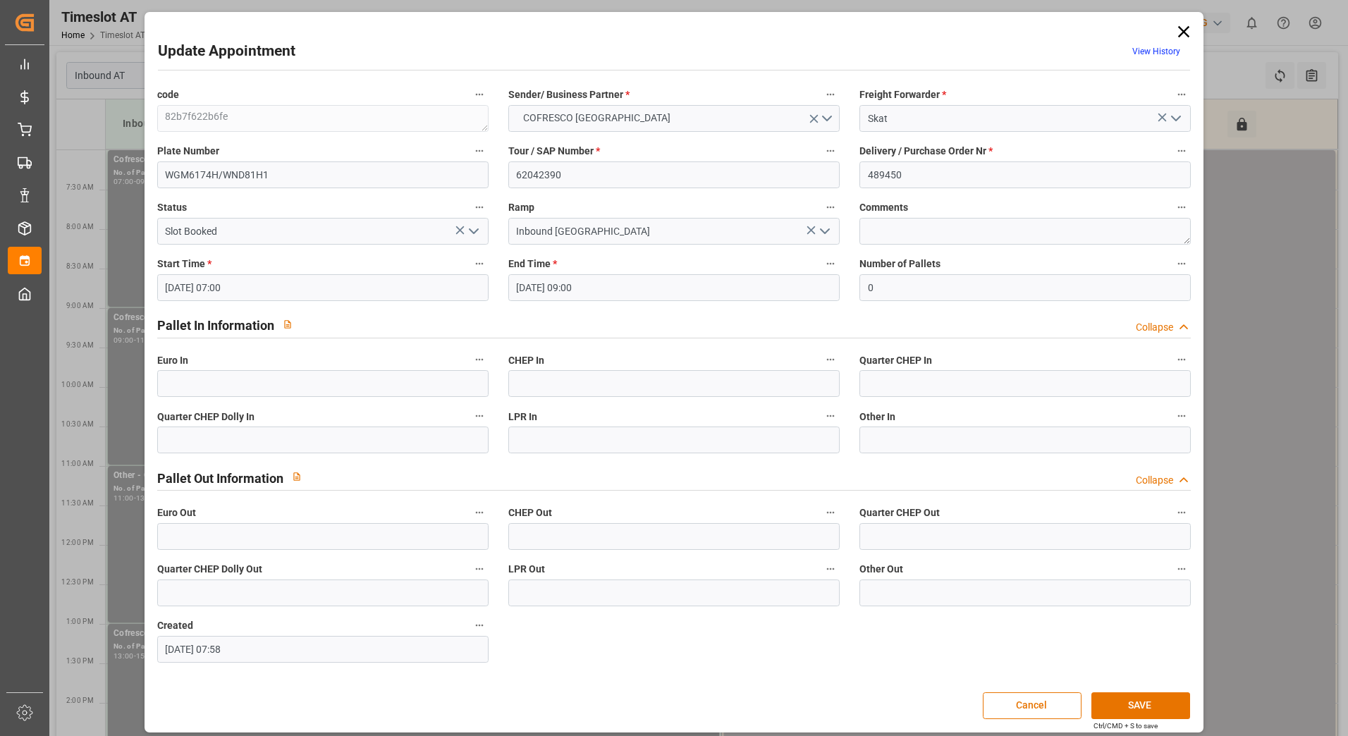
click at [473, 230] on icon "open menu" at bounding box center [473, 231] width 17 height 17
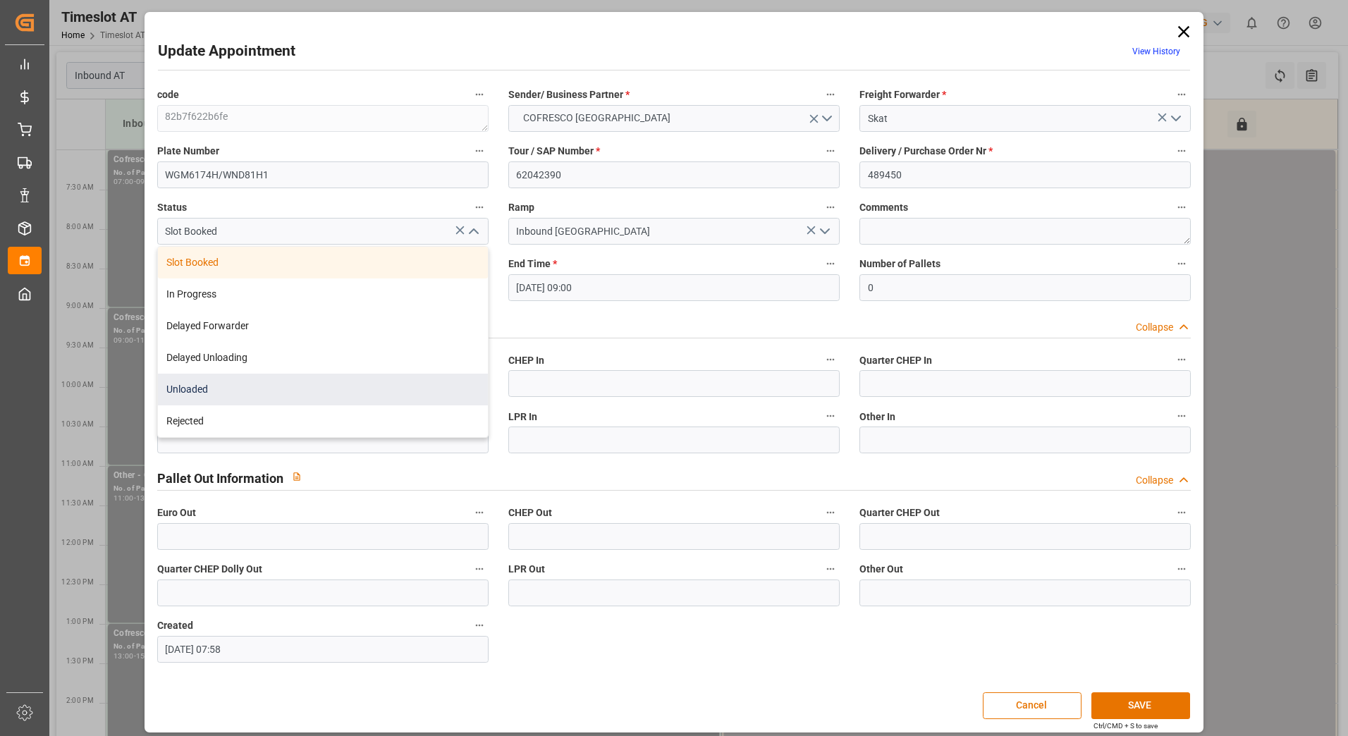
click at [371, 392] on div "Unloaded" at bounding box center [323, 390] width 330 height 32
type input "Unloaded"
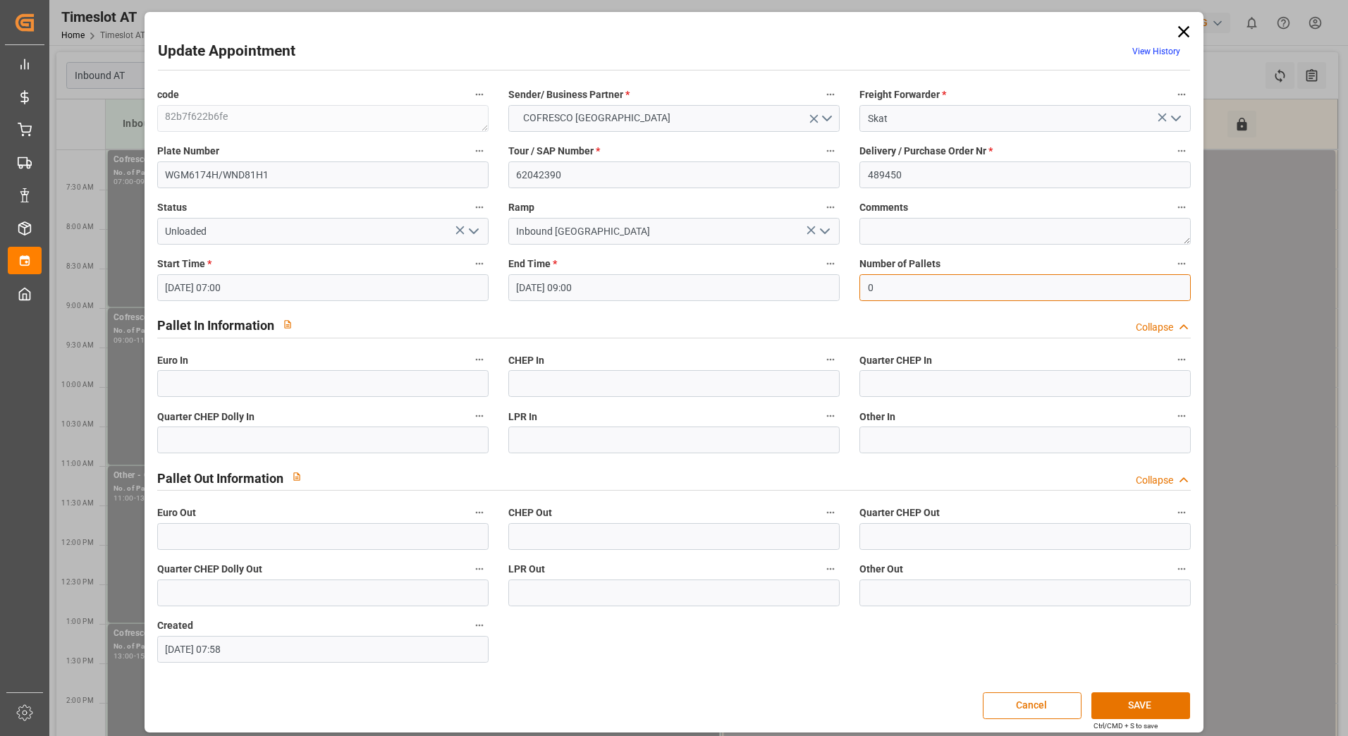
click at [878, 285] on input "0" at bounding box center [1024, 287] width 331 height 27
type input "44"
click at [359, 388] on input "text" at bounding box center [322, 383] width 331 height 27
type input "44"
click at [1126, 701] on button "SAVE" at bounding box center [1140, 705] width 99 height 27
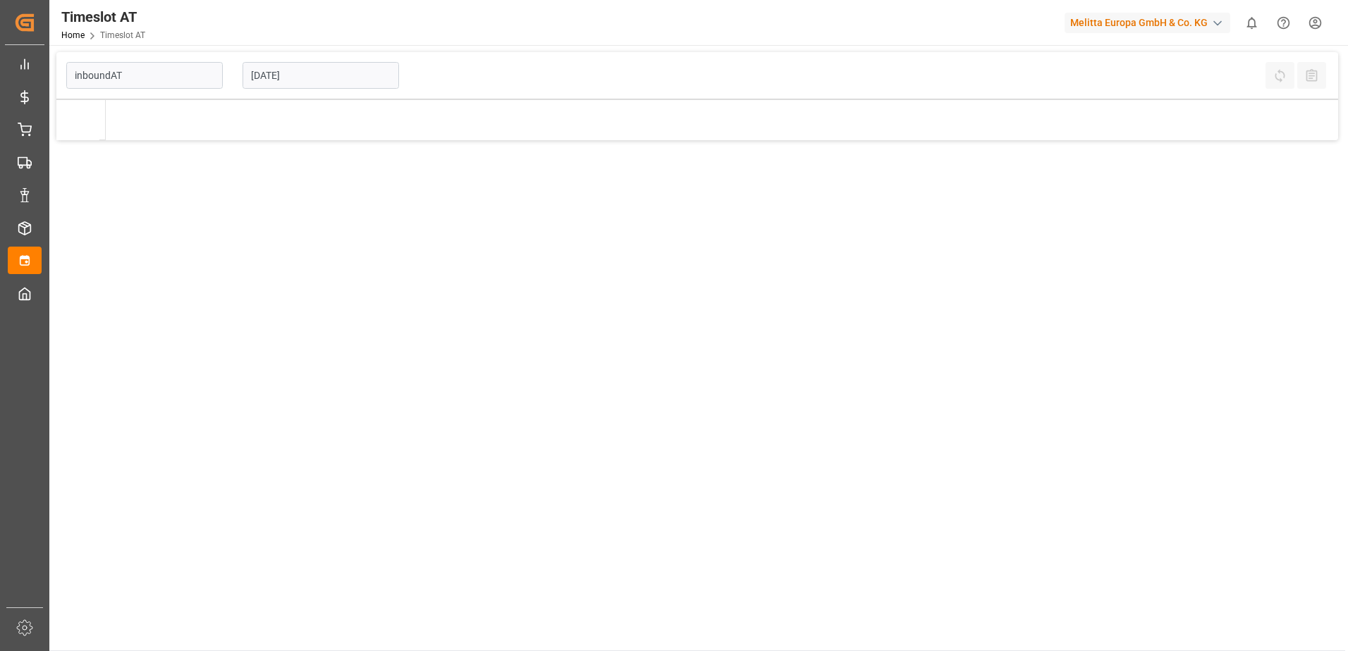
type input "Inbound AT"
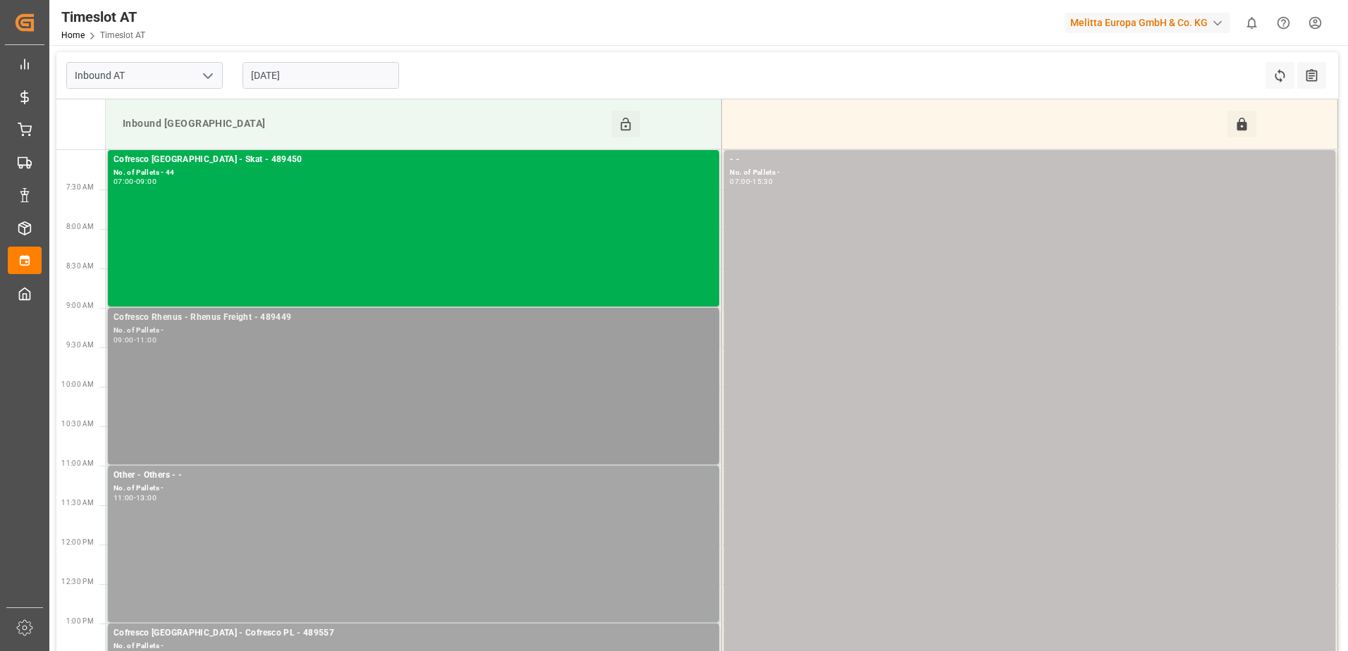
click at [321, 338] on div "09:00 - 11:00" at bounding box center [413, 341] width 600 height 8
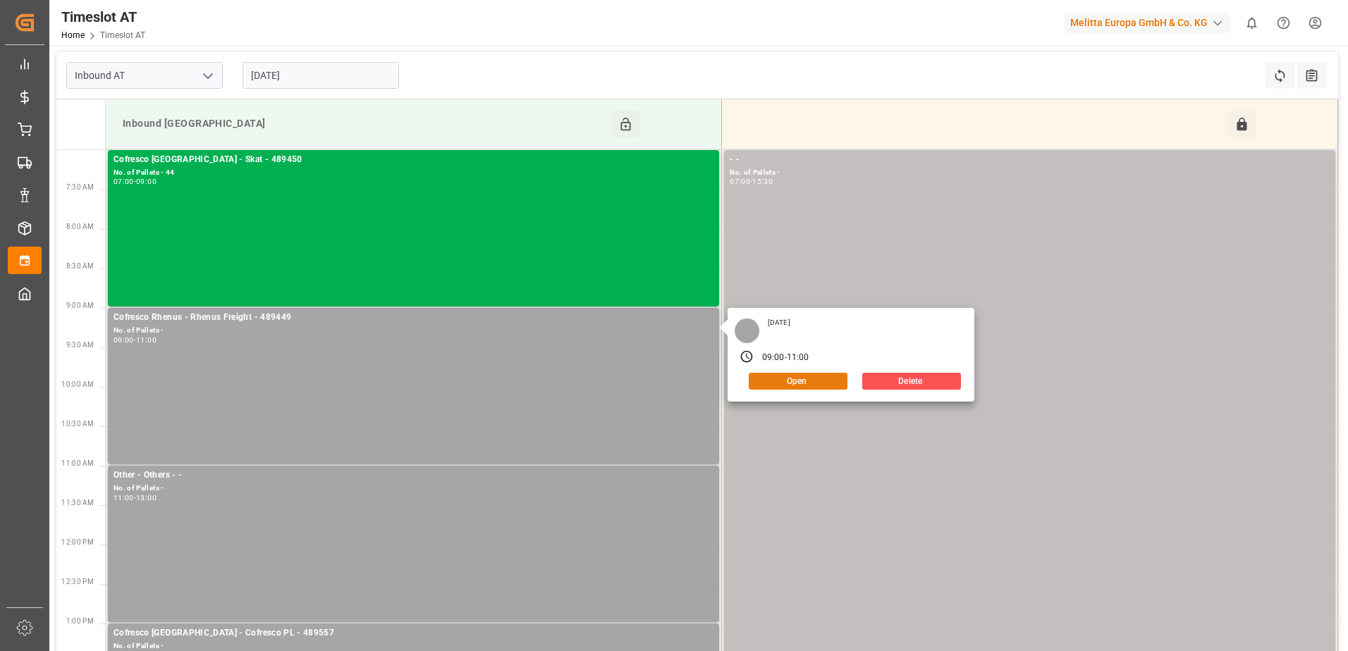
click at [792, 386] on button "Open" at bounding box center [798, 381] width 99 height 17
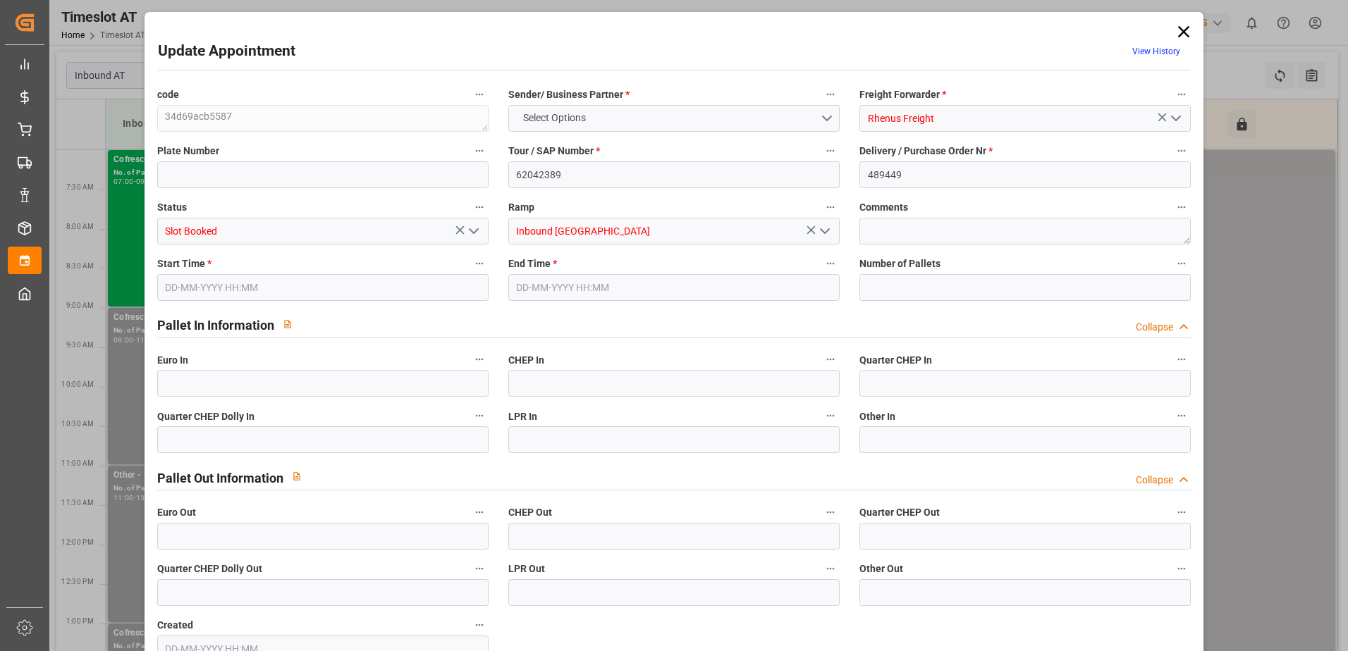
type input "0"
type input "16-09-2025 09:00"
type input "16-09-2025 11:00"
type input "08-09-2025 10:38"
click at [475, 233] on icon "open menu" at bounding box center [473, 231] width 17 height 17
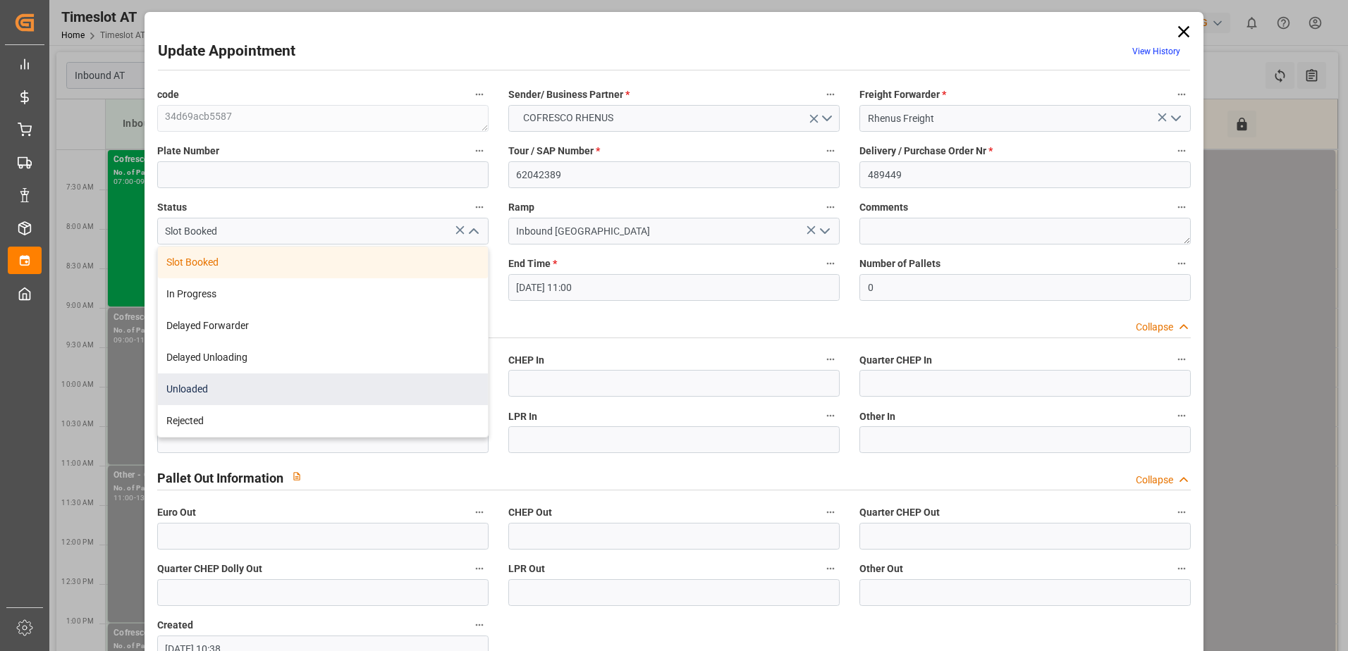
click at [332, 383] on div "Unloaded" at bounding box center [323, 390] width 330 height 32
type input "Unloaded"
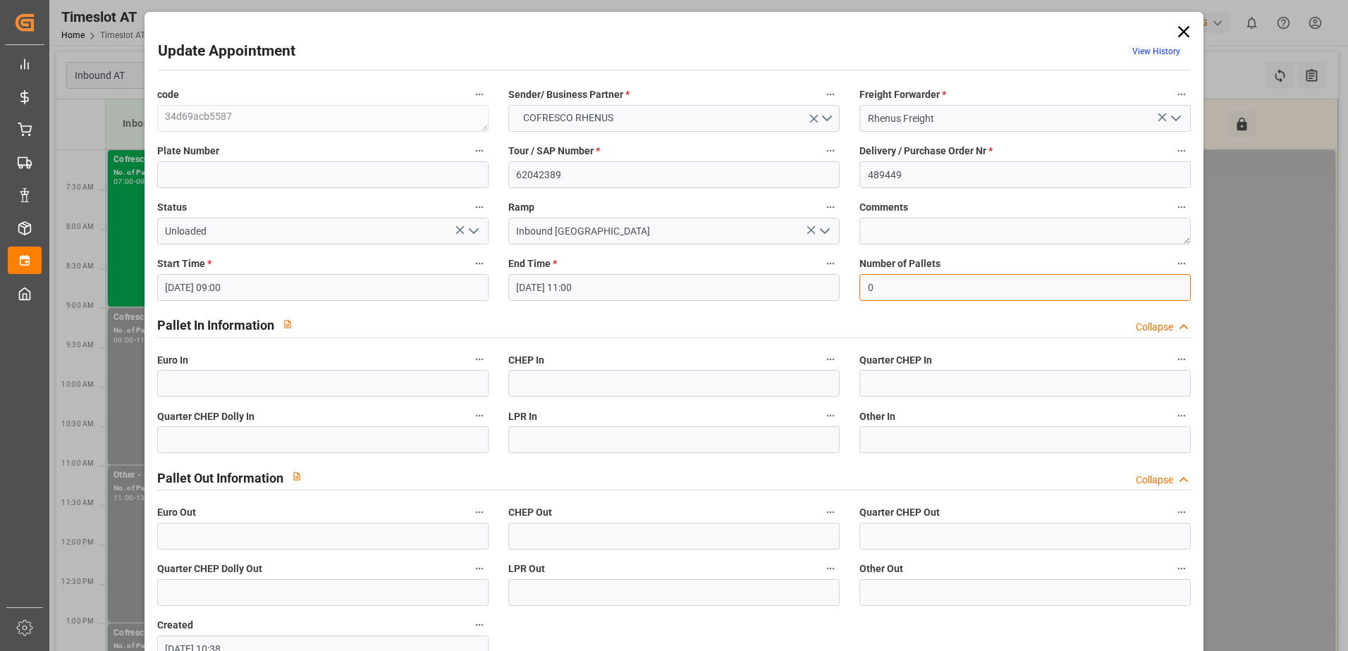
click at [875, 289] on input "0" at bounding box center [1024, 287] width 331 height 27
type input "47"
click at [268, 393] on input "text" at bounding box center [322, 383] width 331 height 27
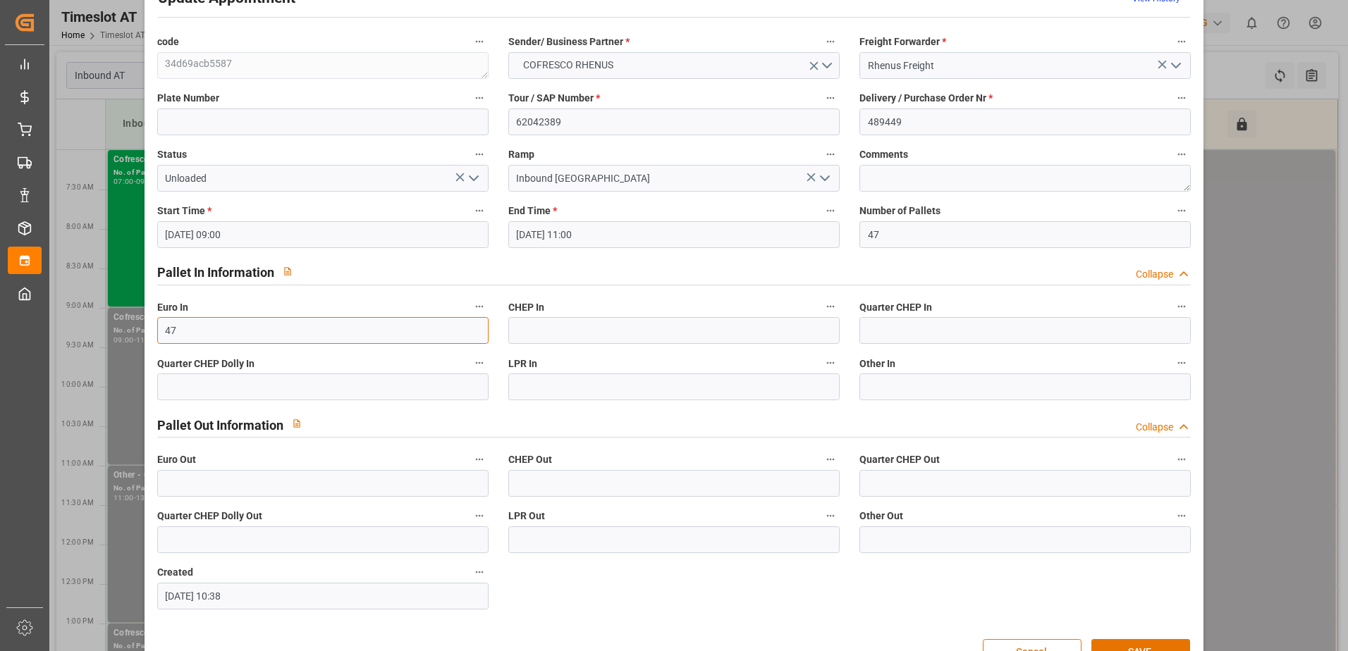
scroll to position [93, 0]
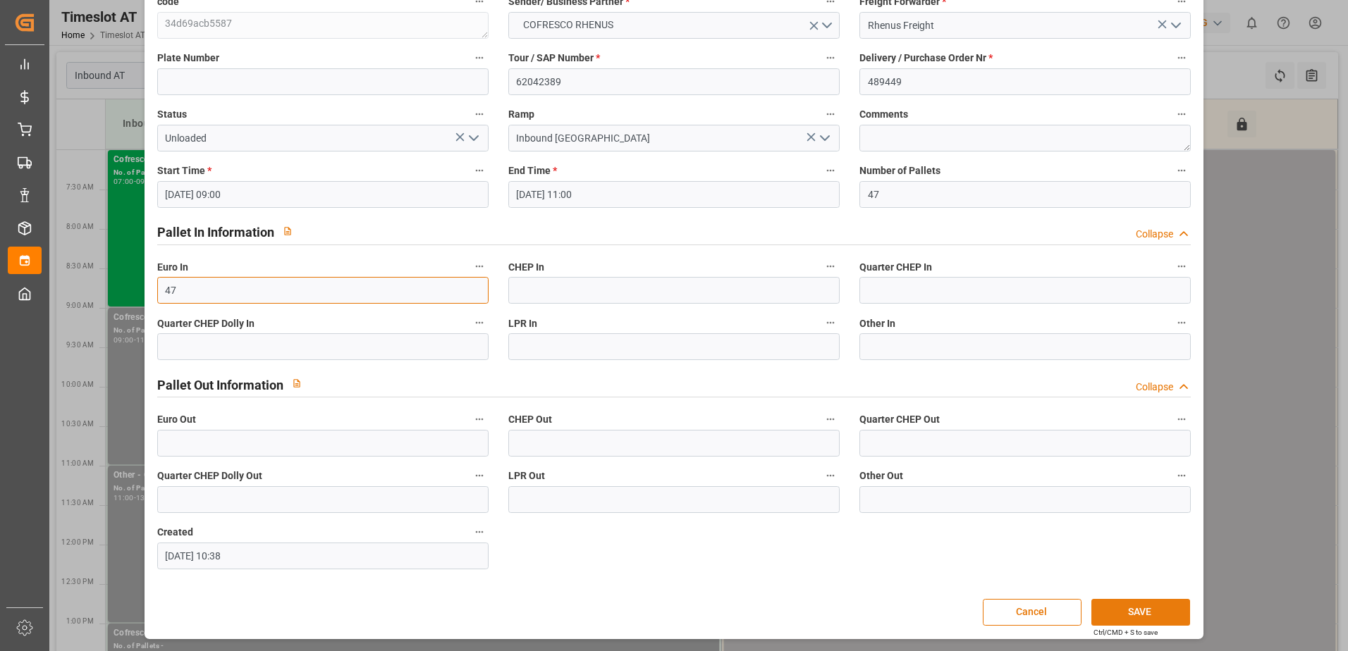
type input "47"
click at [1127, 609] on button "SAVE" at bounding box center [1140, 612] width 99 height 27
